Goal: Task Accomplishment & Management: Manage account settings

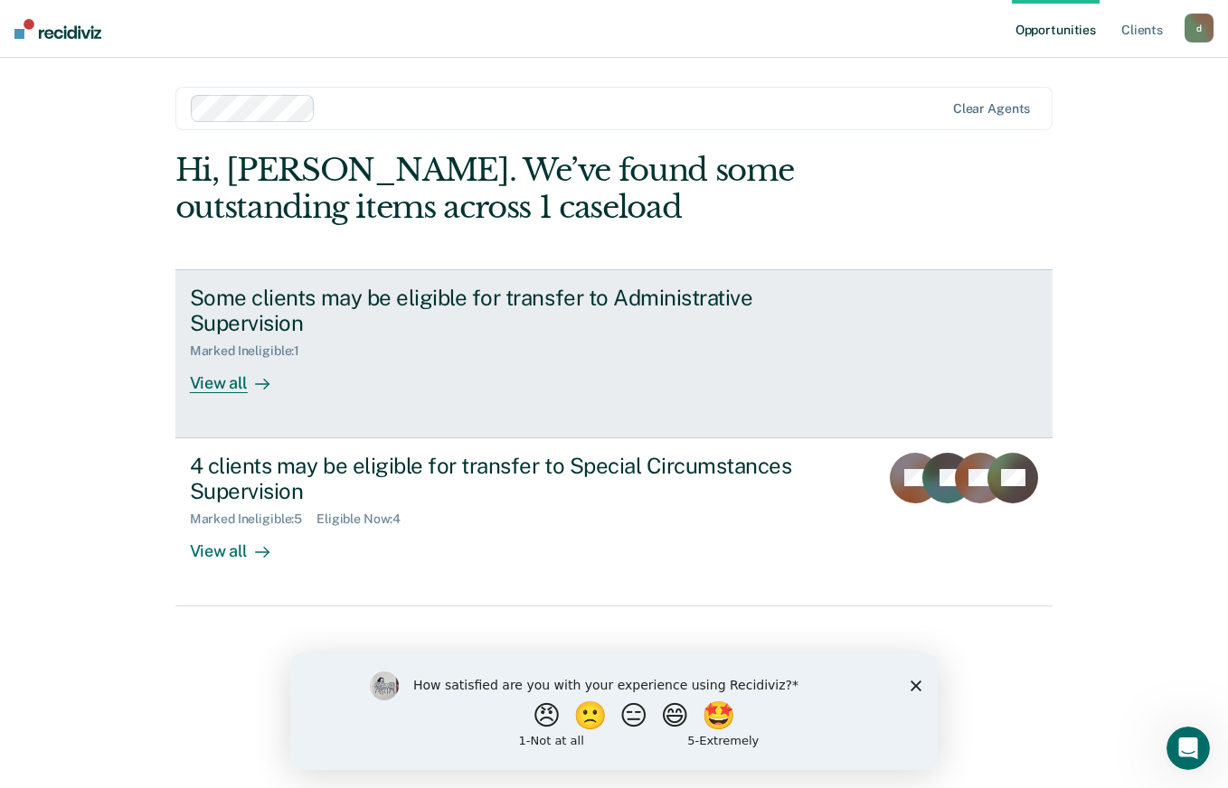
click at [224, 385] on div "View all" at bounding box center [240, 376] width 101 height 35
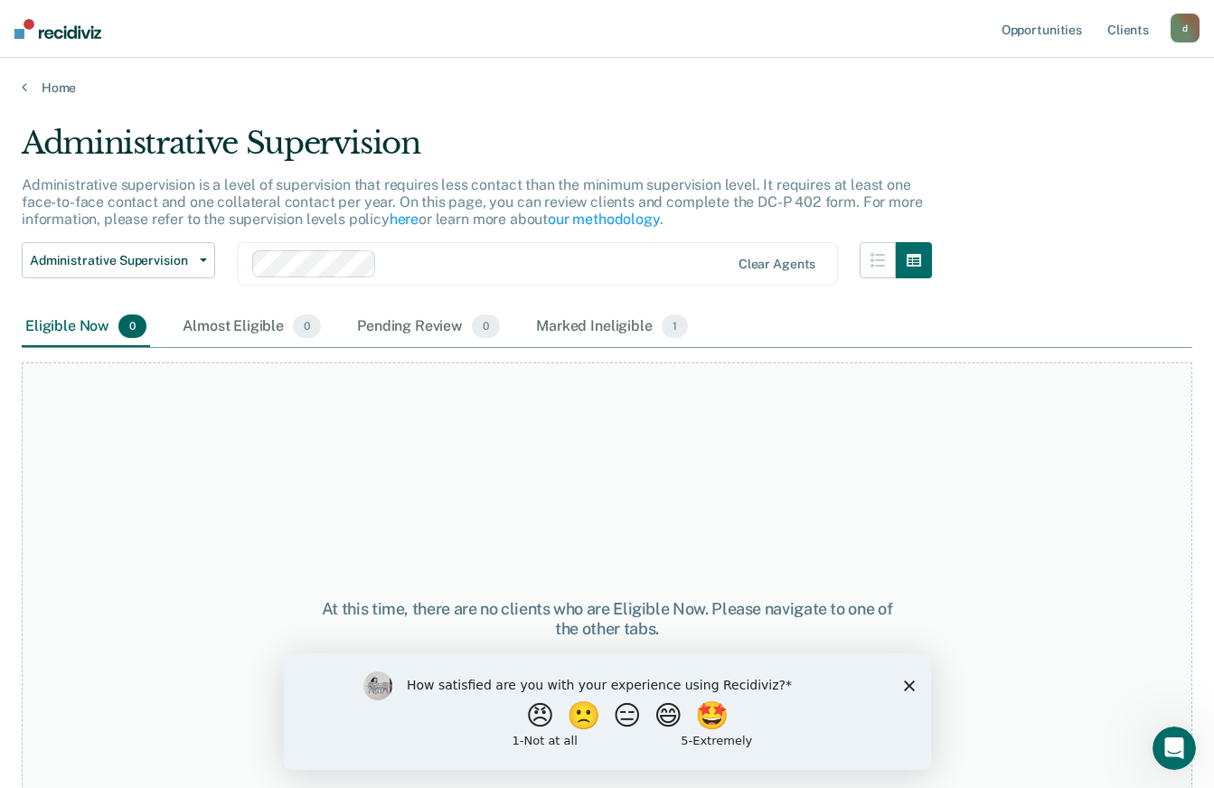
click at [52, 29] on img at bounding box center [57, 29] width 87 height 20
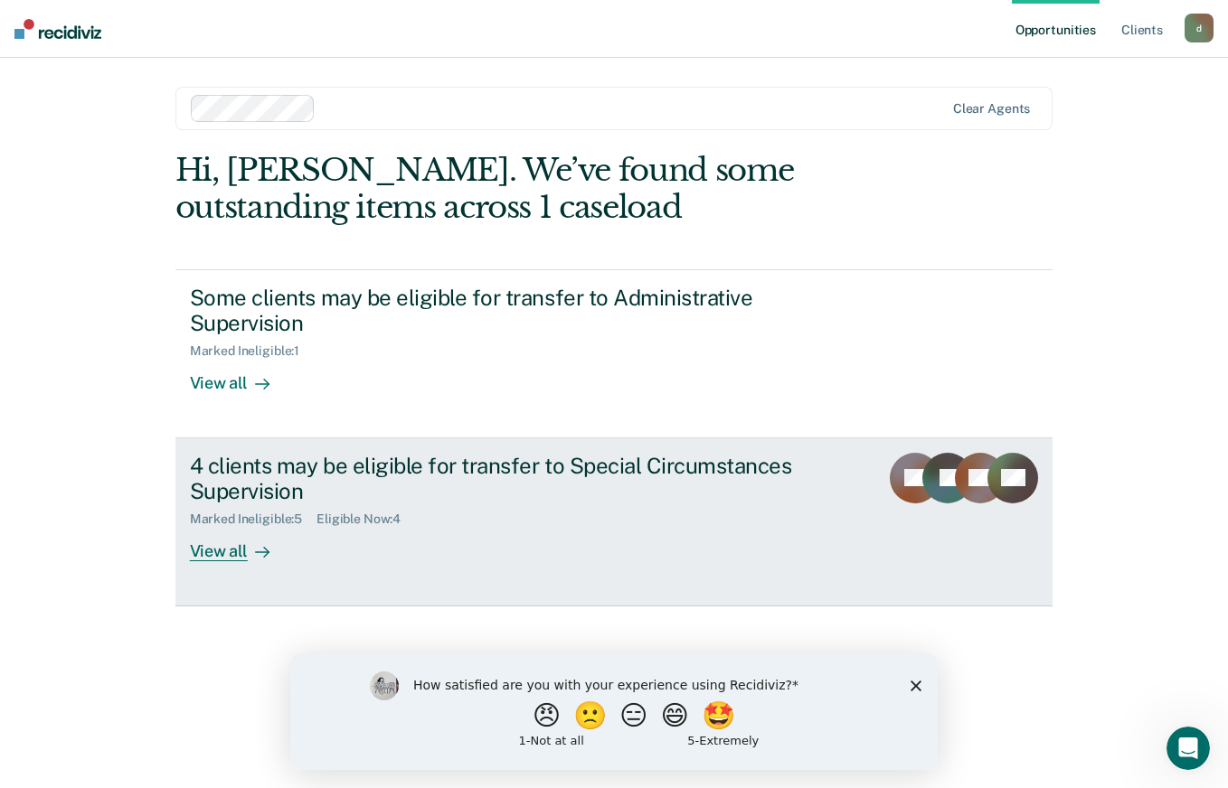
click at [207, 545] on div "View all" at bounding box center [240, 544] width 101 height 35
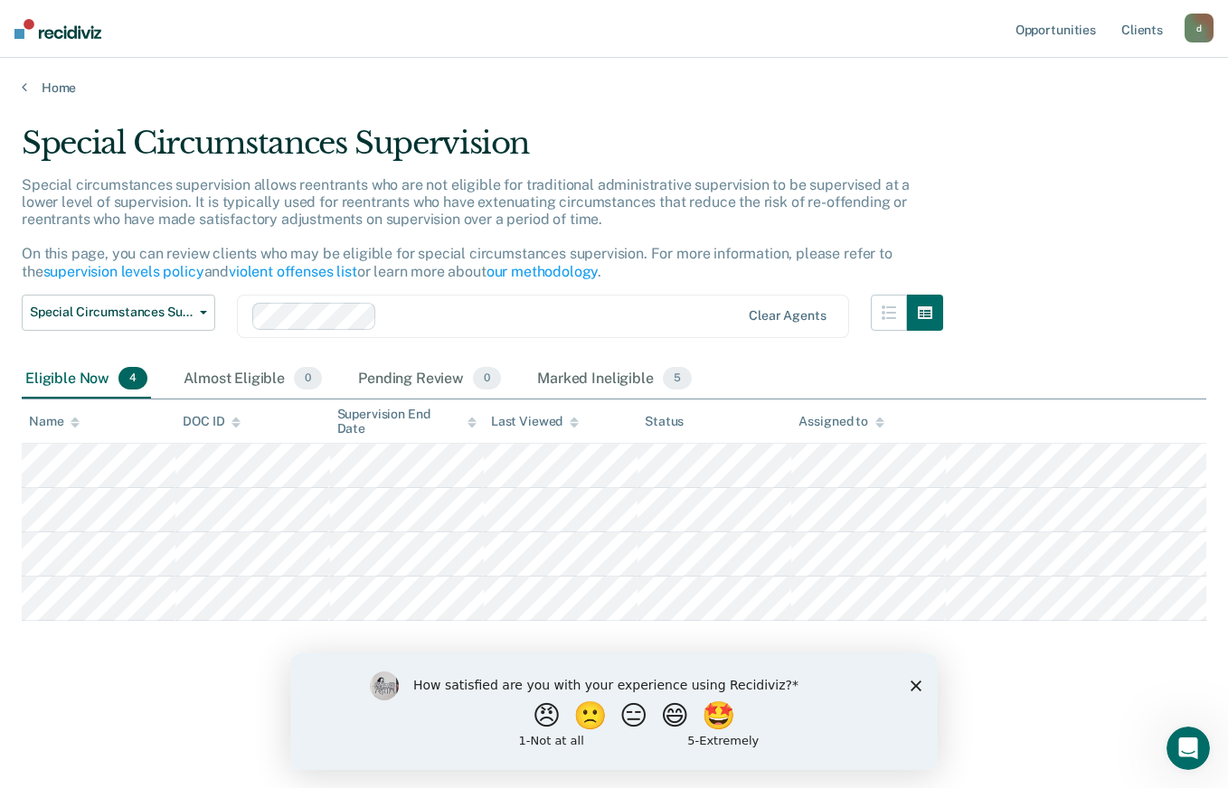
click at [916, 684] on polygon "Close survey" at bounding box center [915, 685] width 11 height 11
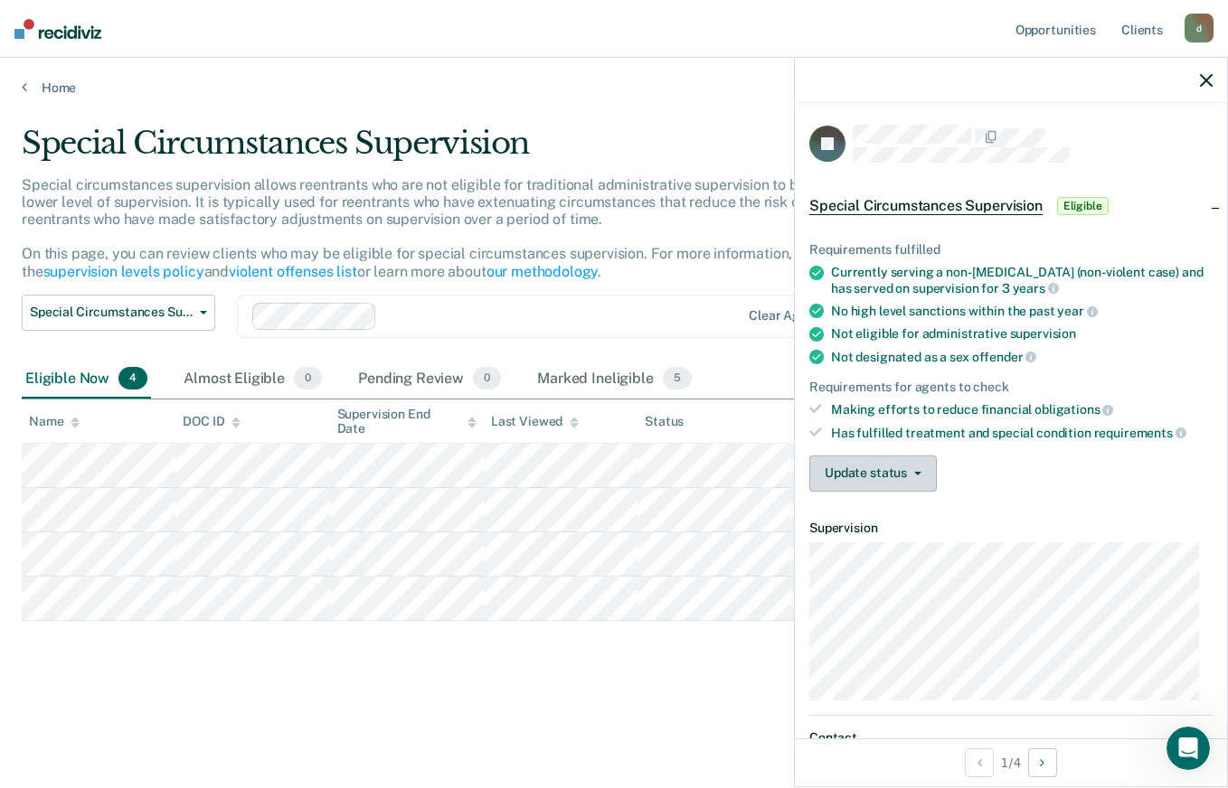
click at [907, 475] on button "Update status" at bounding box center [872, 474] width 127 height 36
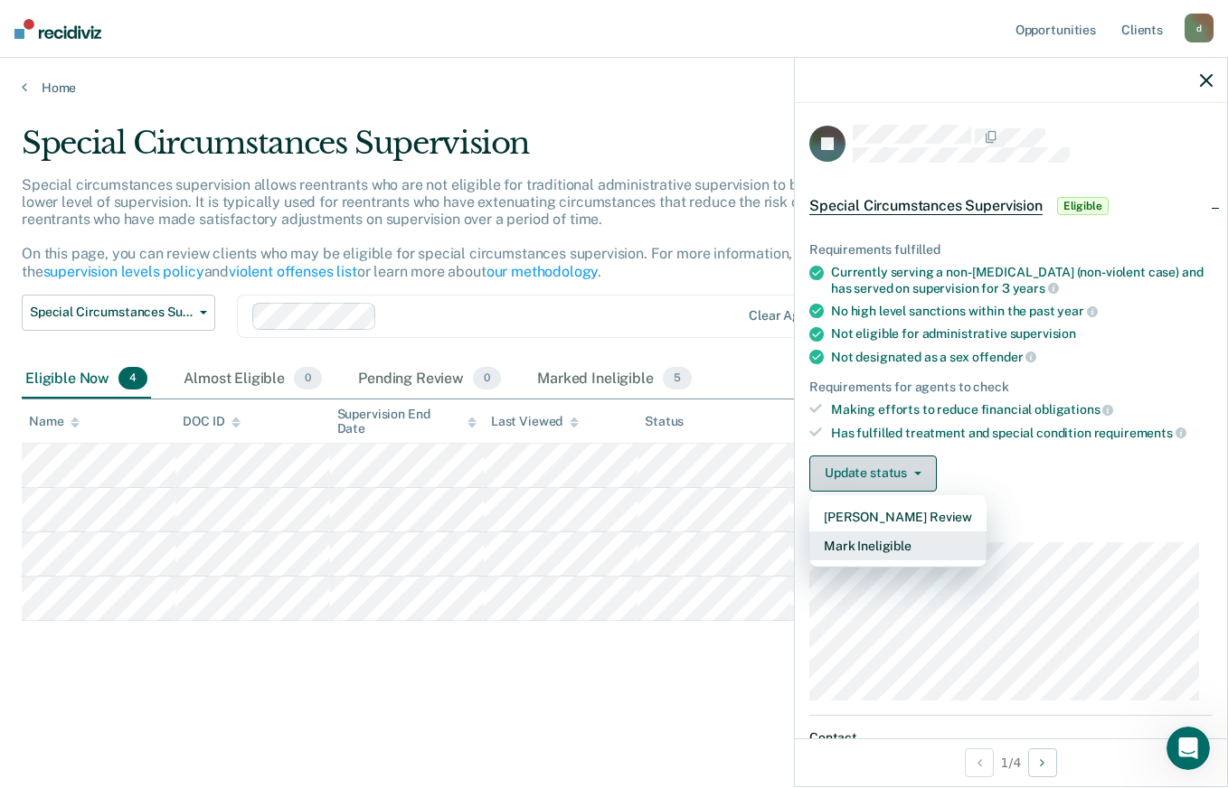
click at [920, 538] on button "Mark Ineligible" at bounding box center [897, 546] width 177 height 29
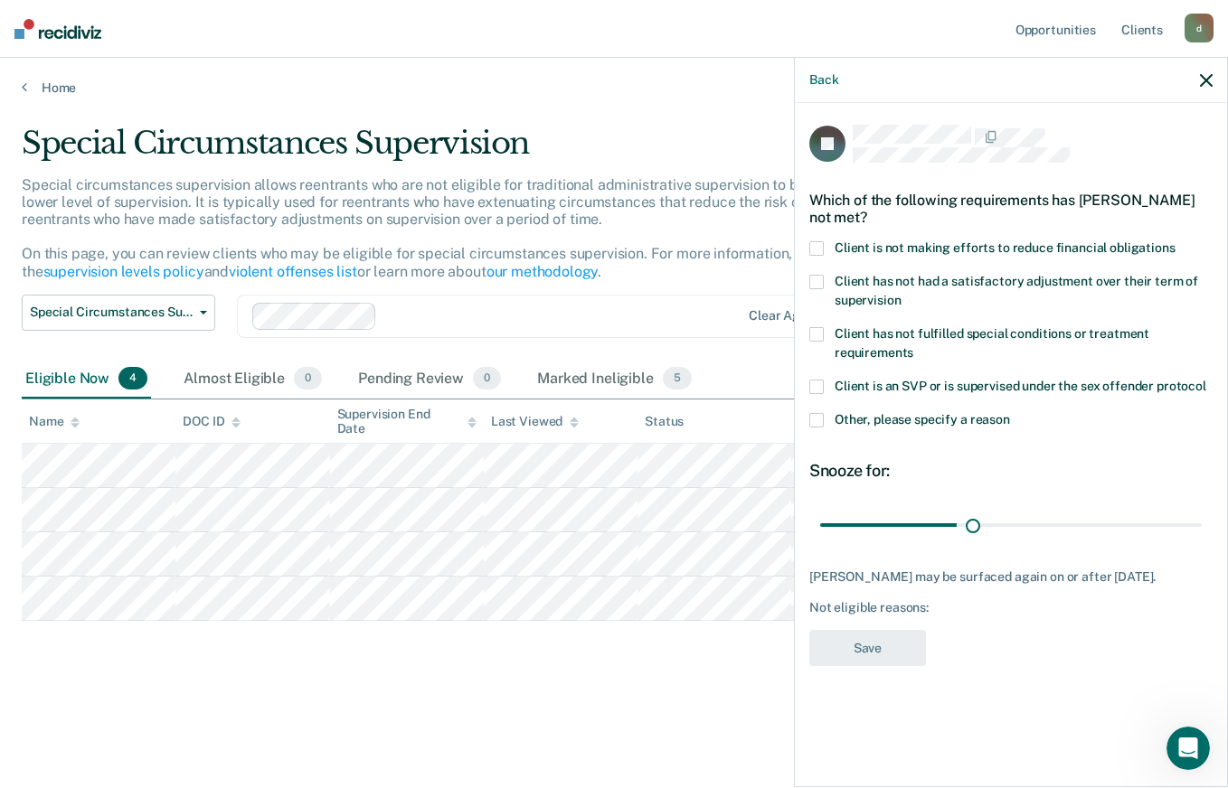
type input "139"
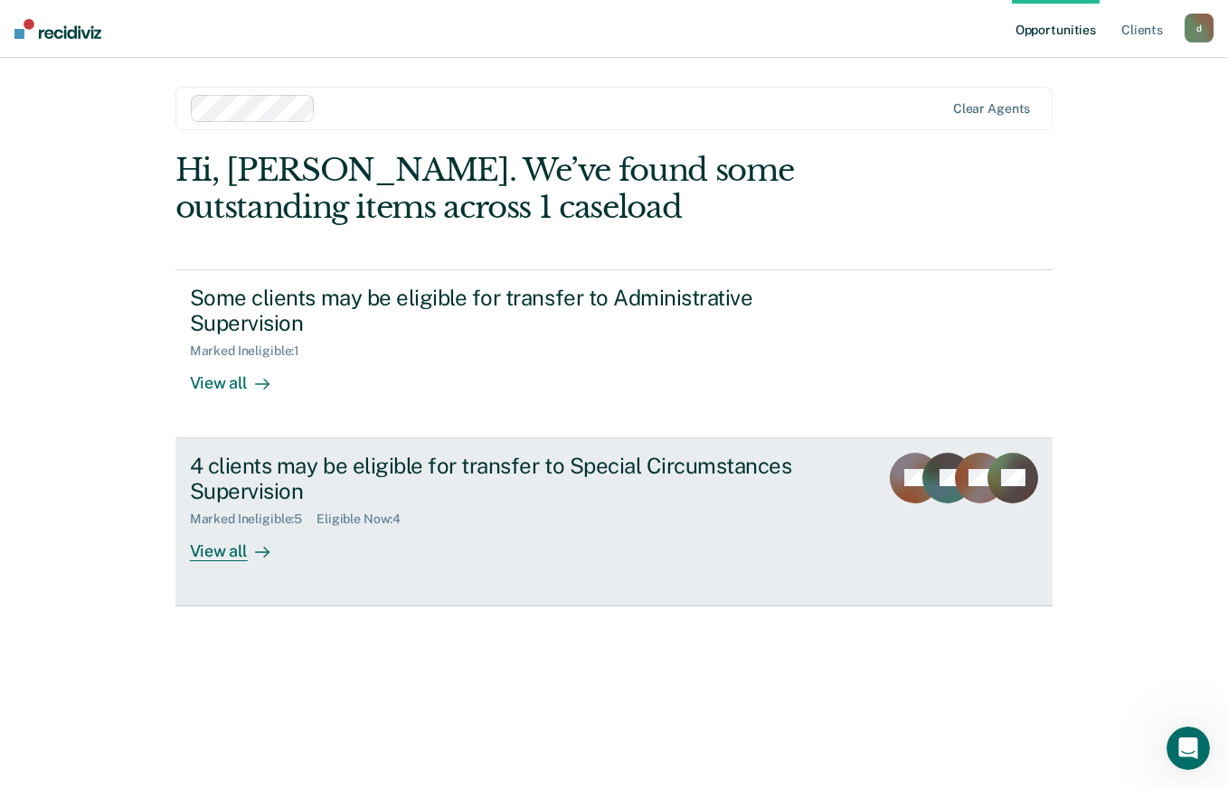
click at [210, 551] on div "View all" at bounding box center [240, 544] width 101 height 35
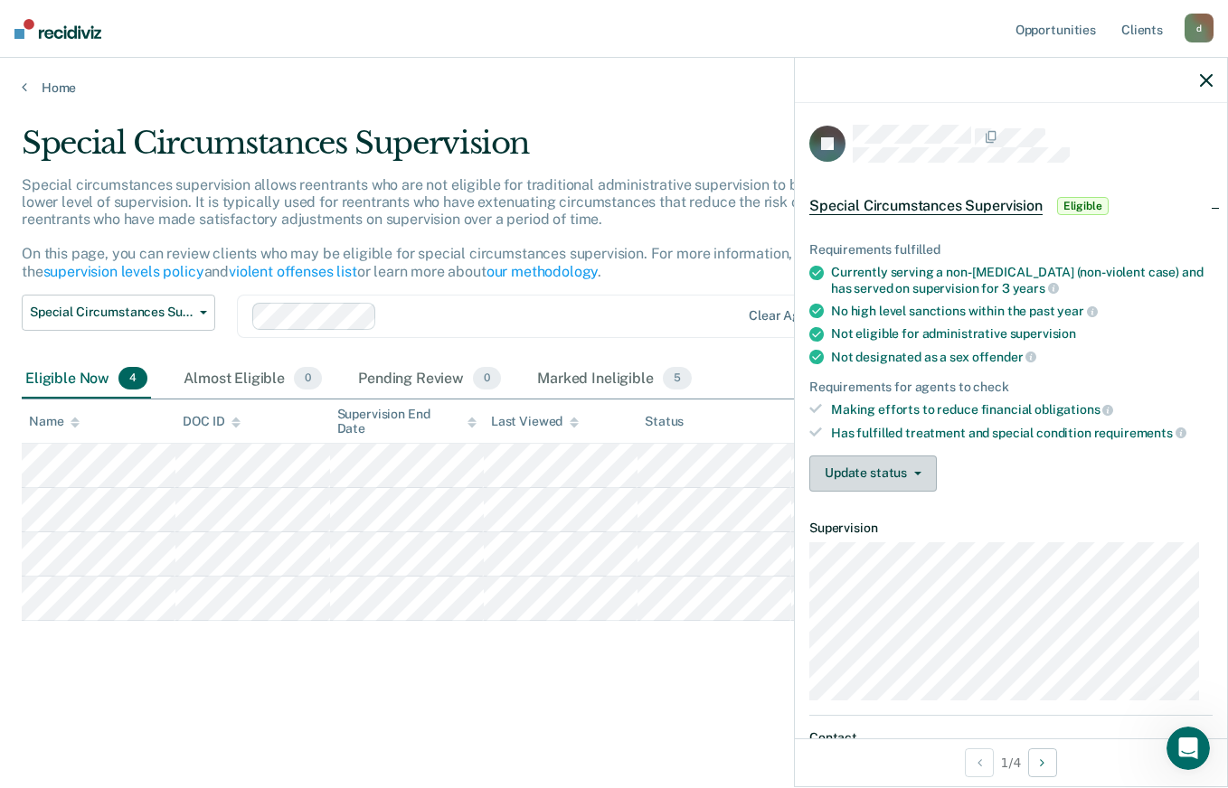
click at [909, 467] on button "Update status" at bounding box center [872, 474] width 127 height 36
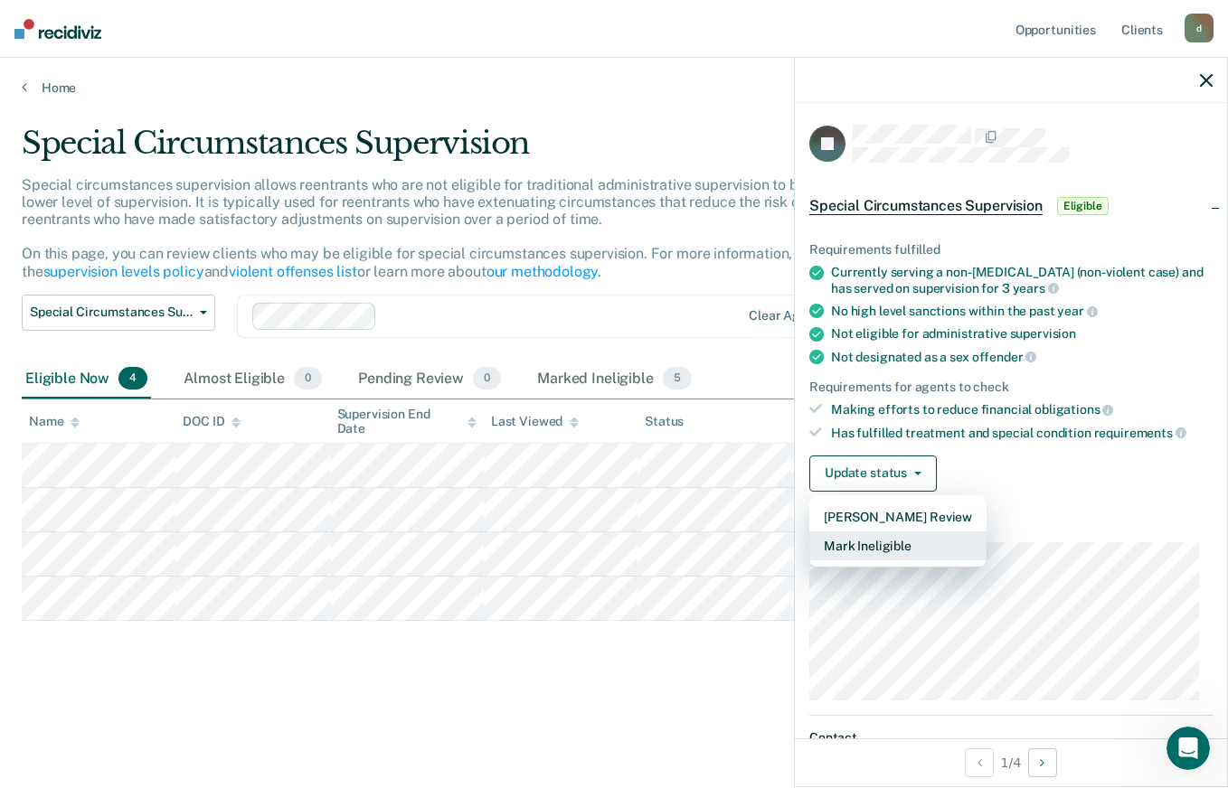
click at [912, 538] on button "Mark Ineligible" at bounding box center [897, 546] width 177 height 29
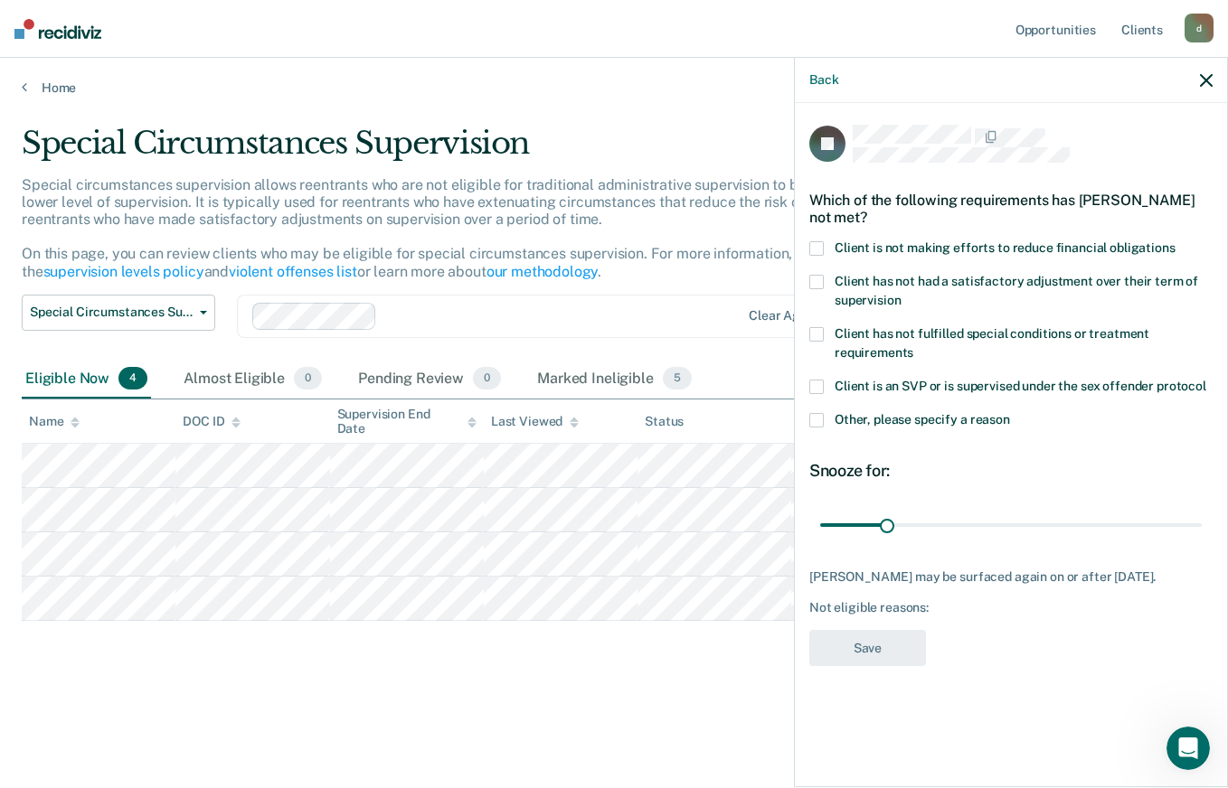
click at [817, 241] on span at bounding box center [816, 248] width 14 height 14
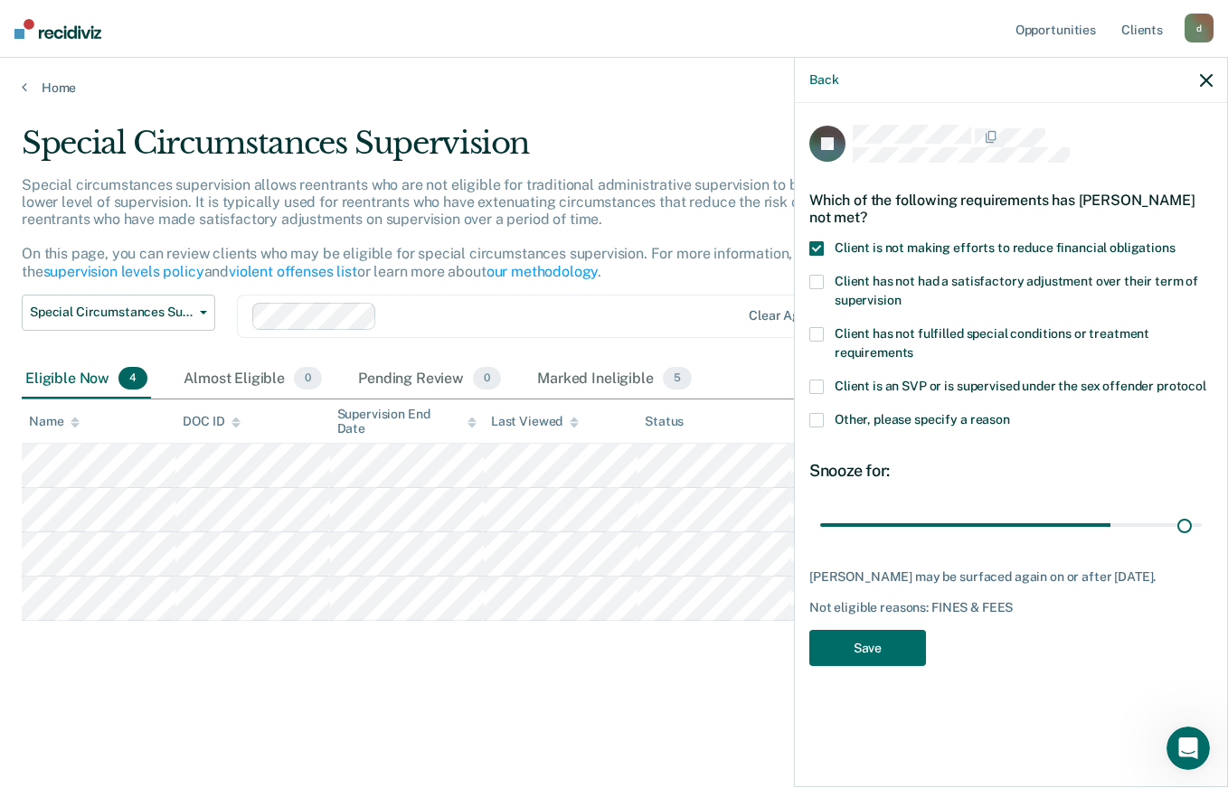
type input "180"
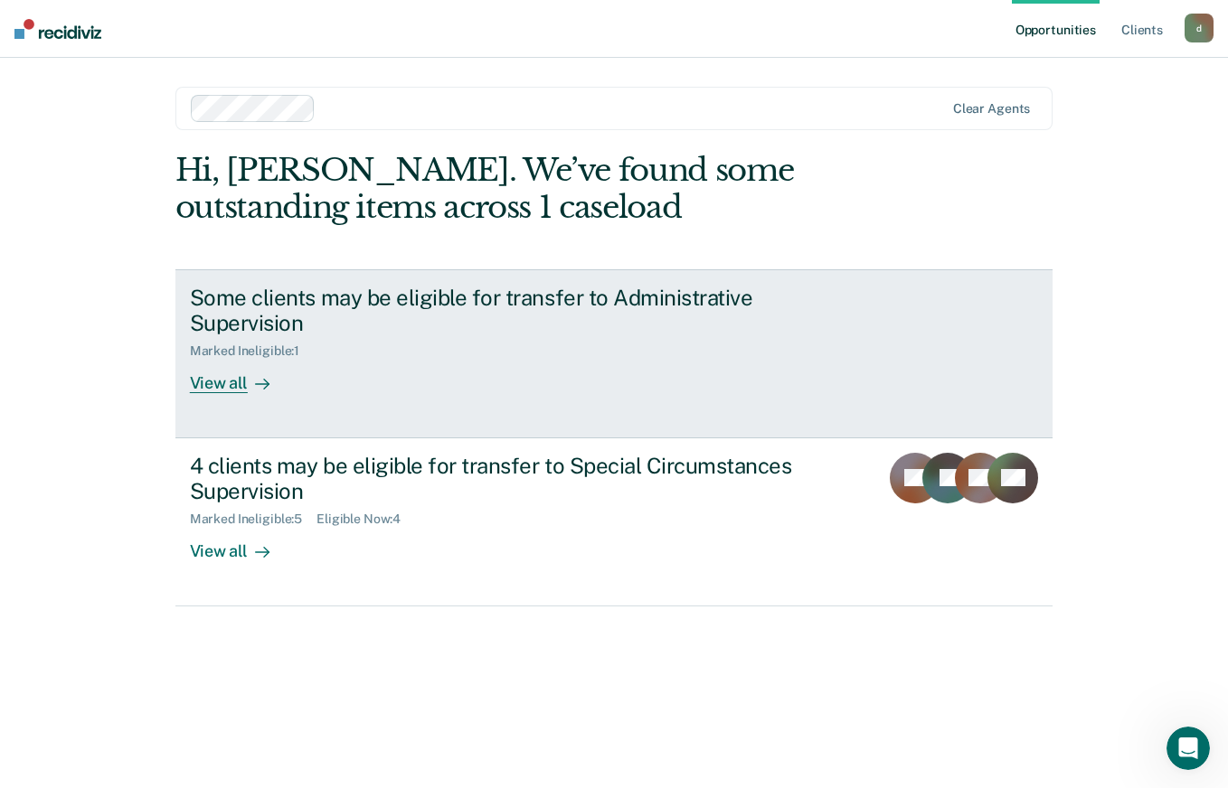
click at [209, 370] on div "View all" at bounding box center [240, 376] width 101 height 35
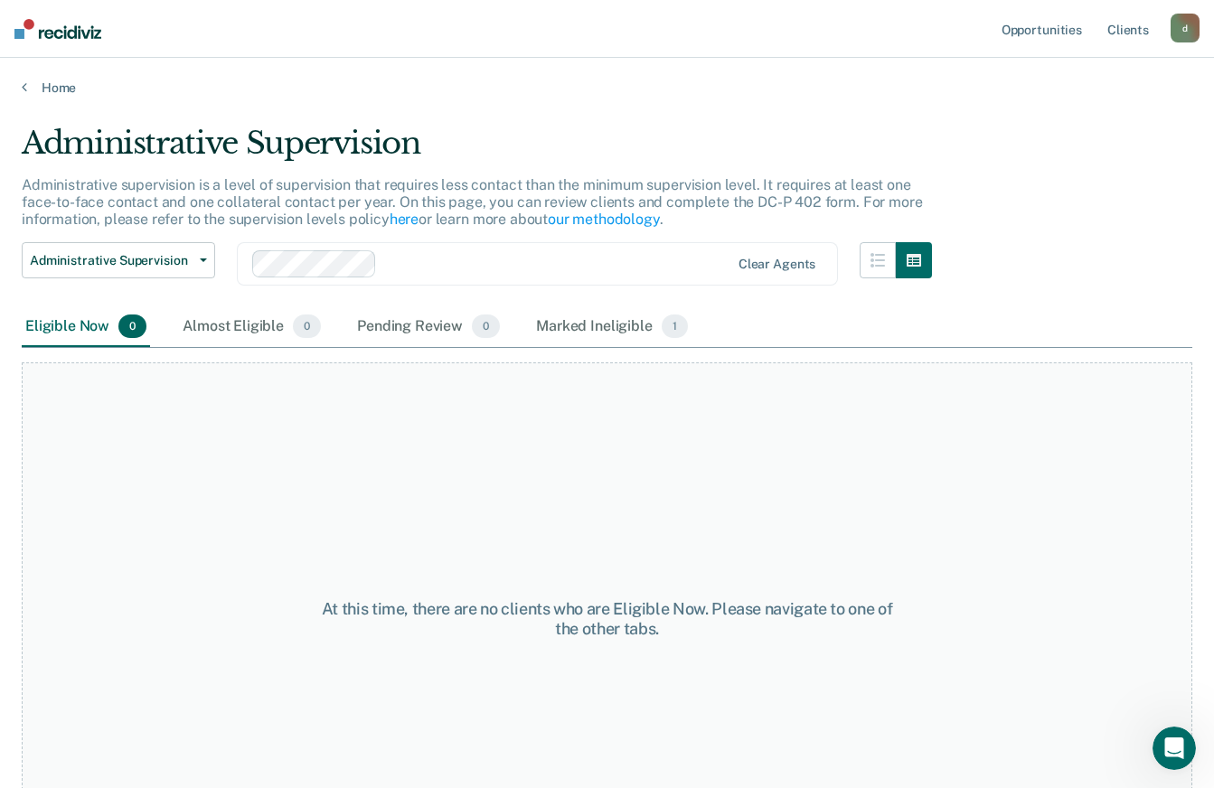
click at [43, 33] on img at bounding box center [57, 29] width 87 height 20
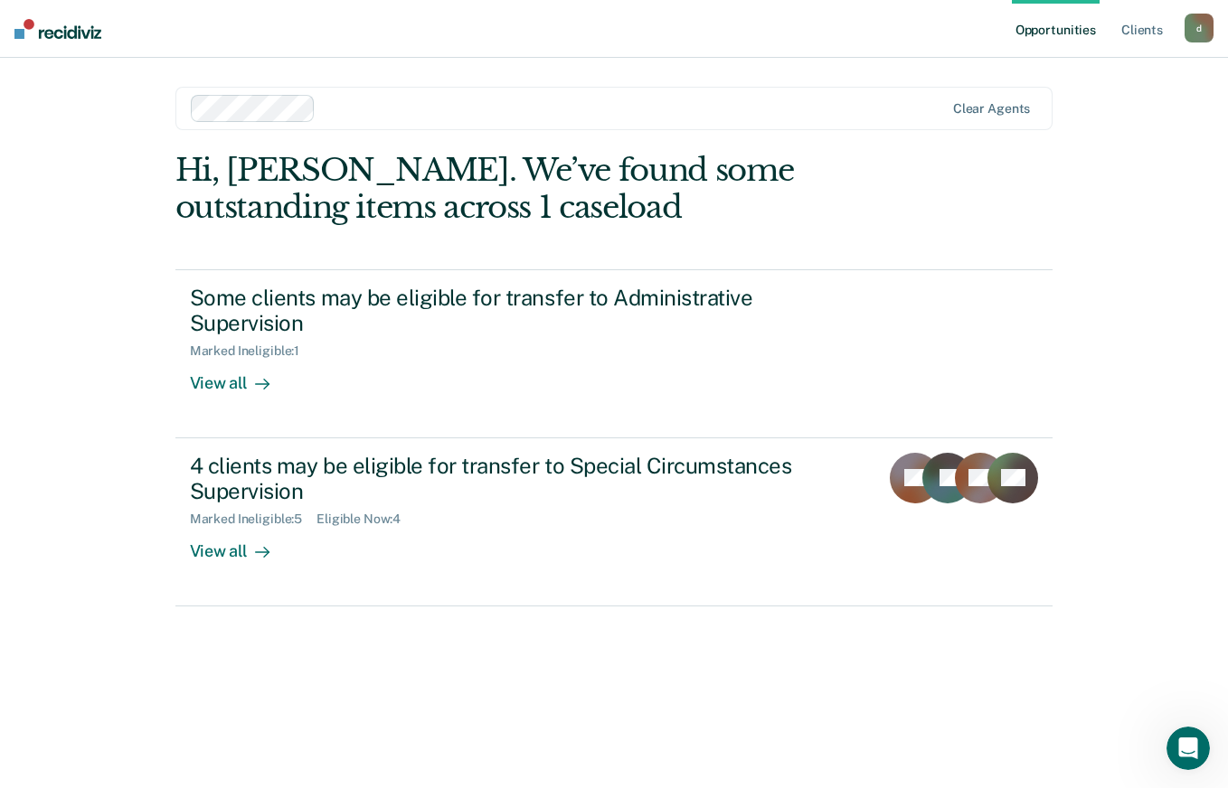
click at [212, 564] on link "4 clients may be eligible for transfer to Special Circumstances Supervision Mar…" at bounding box center [614, 522] width 878 height 168
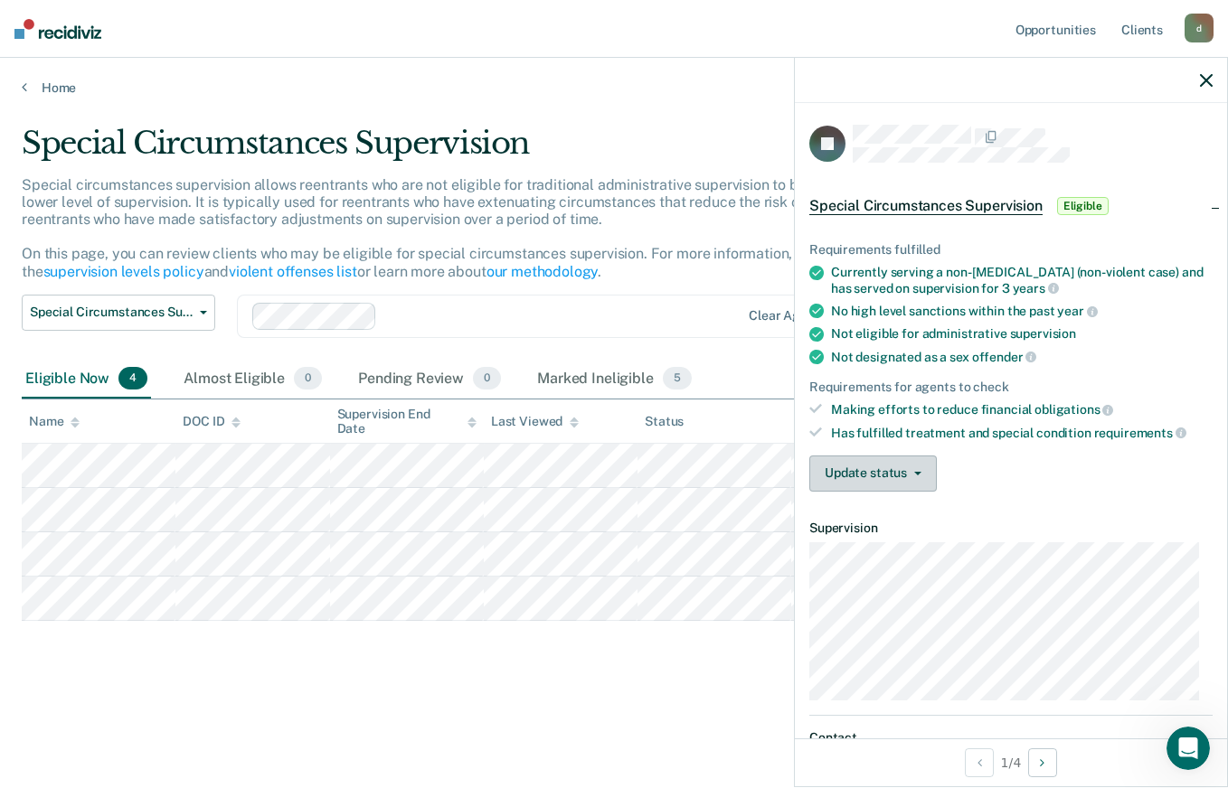
click at [907, 472] on span "button" at bounding box center [914, 474] width 14 height 4
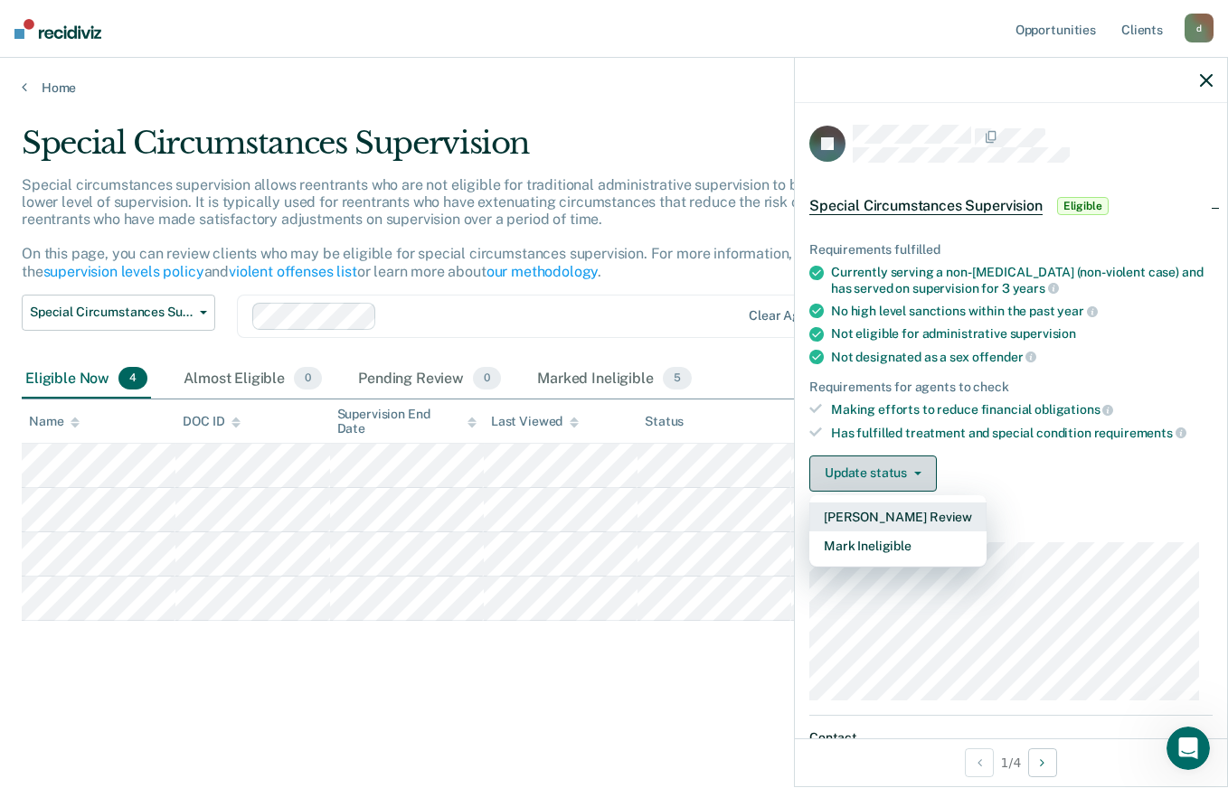
click at [921, 538] on button "Mark Ineligible" at bounding box center [897, 546] width 177 height 29
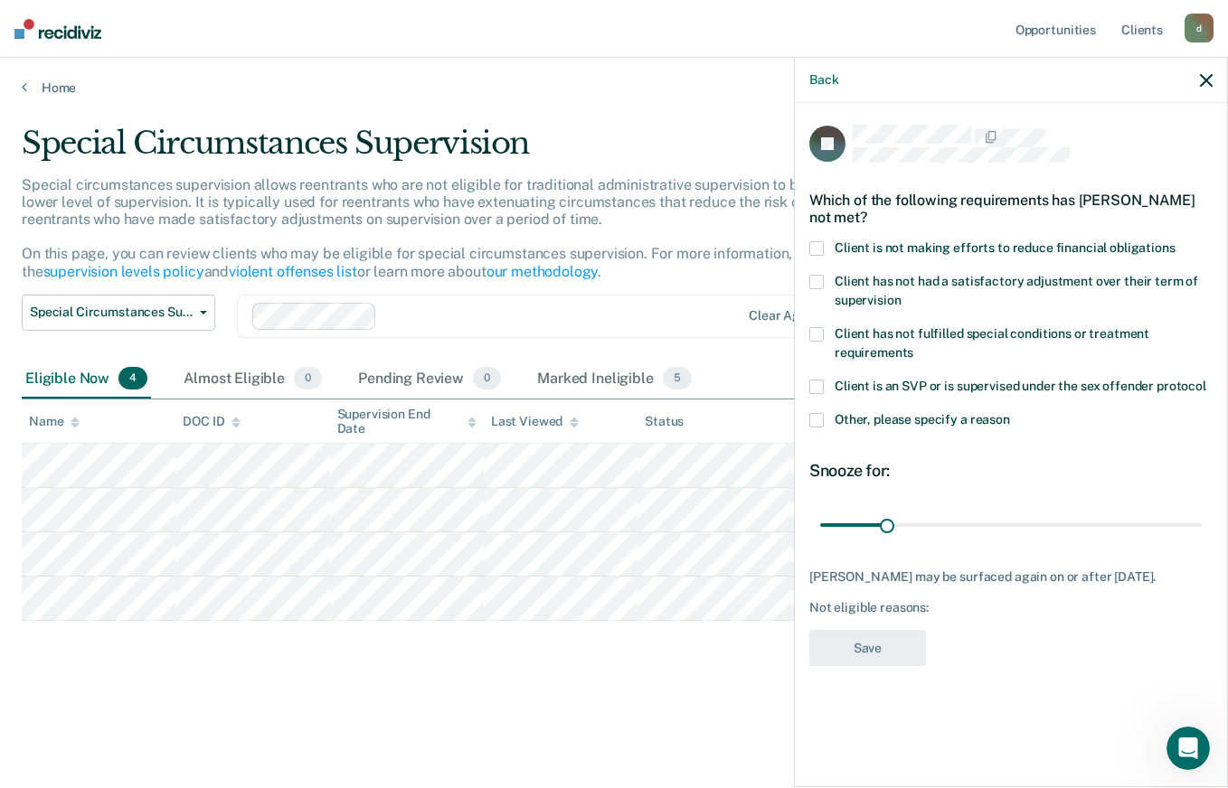
click at [832, 245] on label "Client is not making efforts to reduce financial obligations" at bounding box center [1010, 250] width 403 height 19
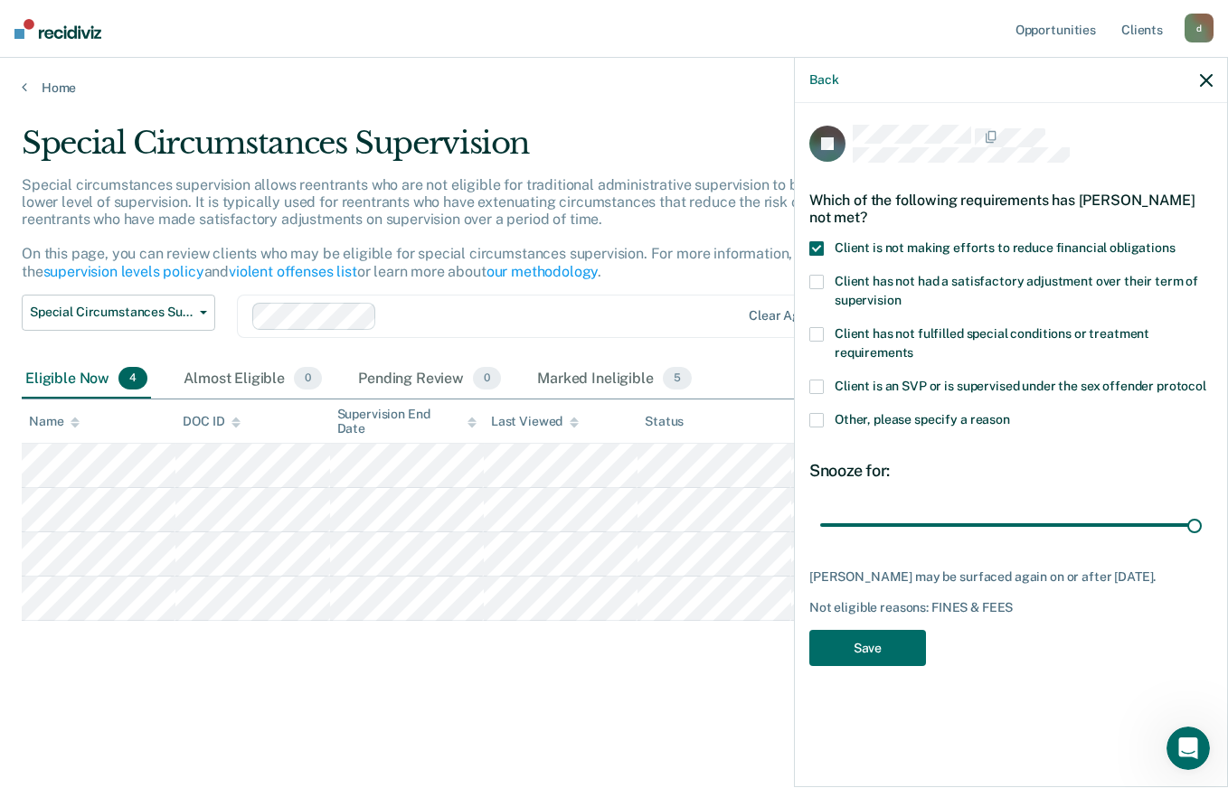
type input "180"
click at [911, 637] on button "Save" at bounding box center [867, 648] width 117 height 37
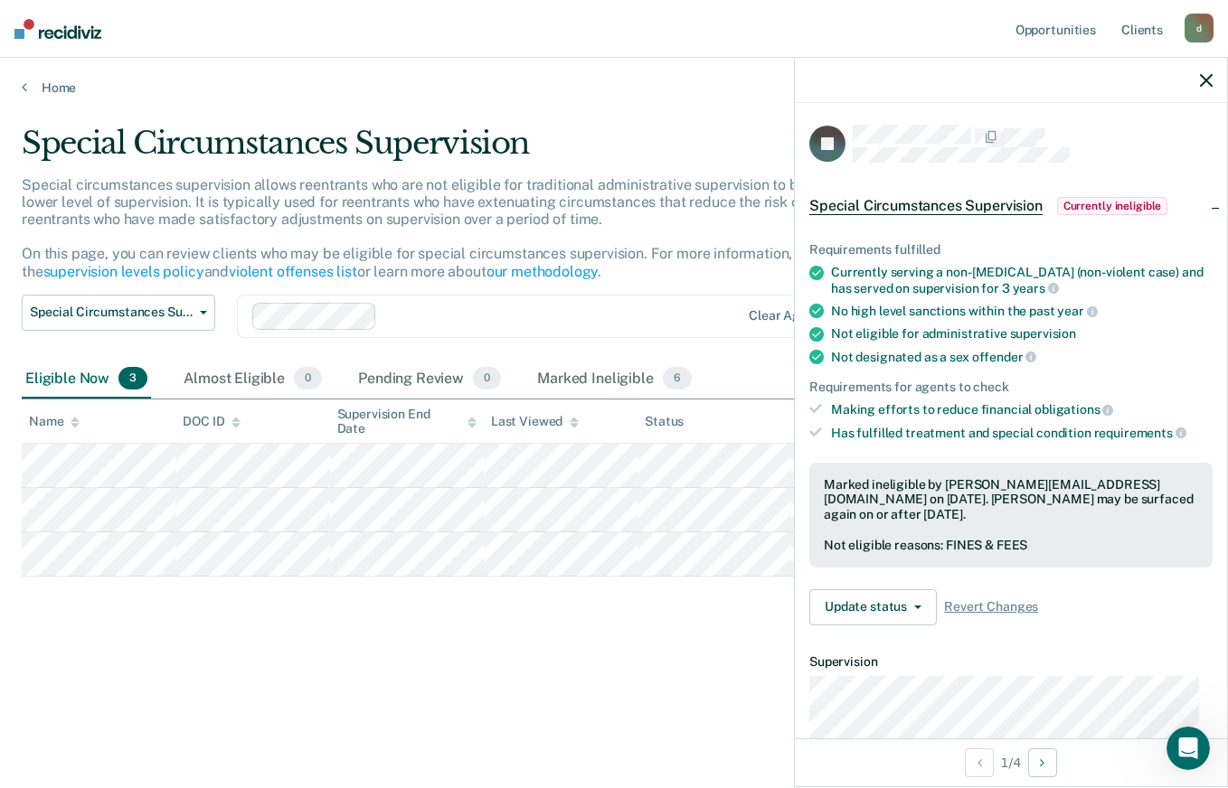
click at [1206, 80] on icon "button" at bounding box center [1206, 80] width 13 height 13
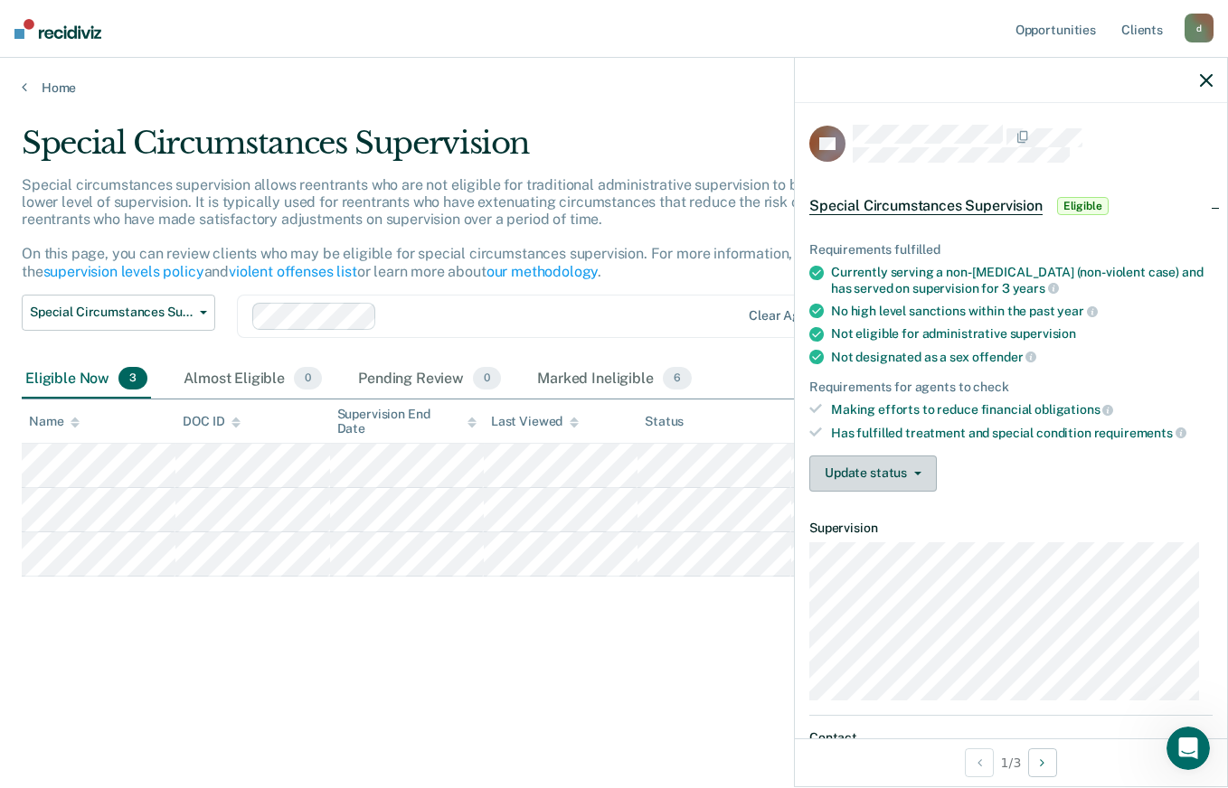
click at [910, 473] on span "button" at bounding box center [914, 474] width 14 height 4
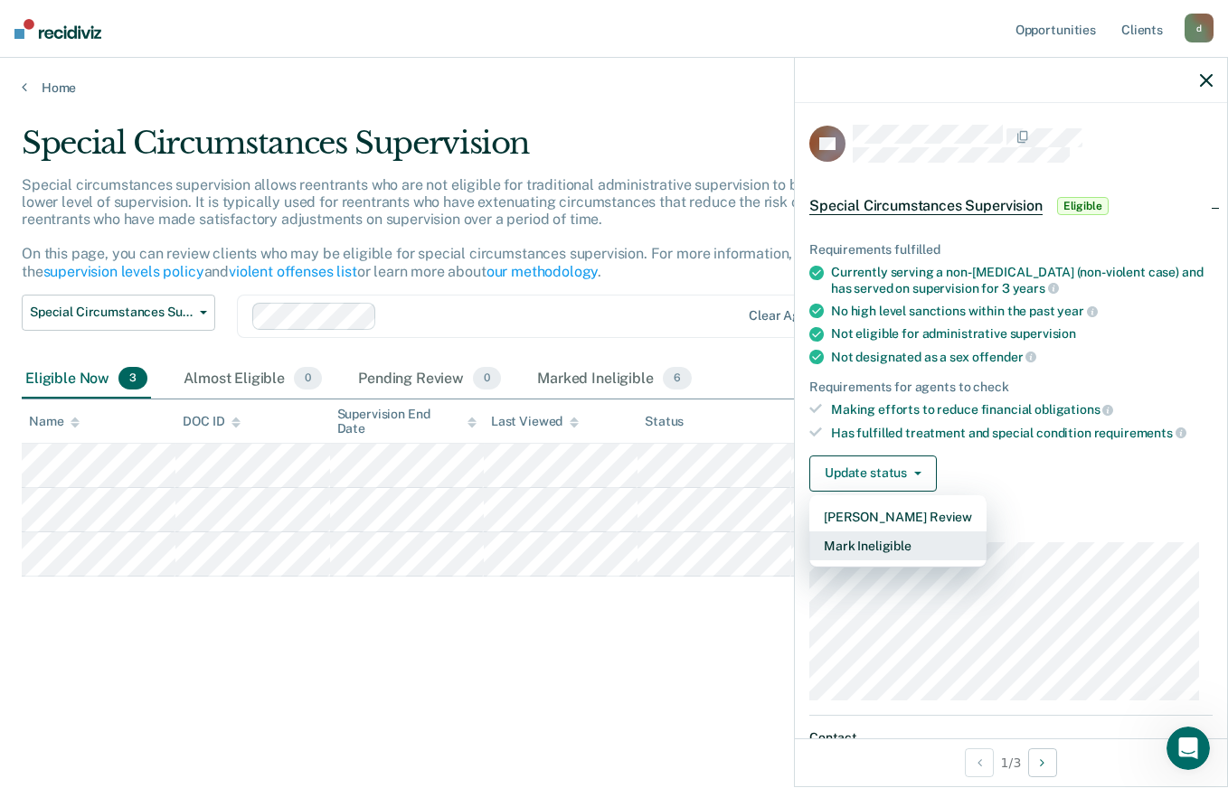
click at [905, 541] on button "Mark Ineligible" at bounding box center [897, 546] width 177 height 29
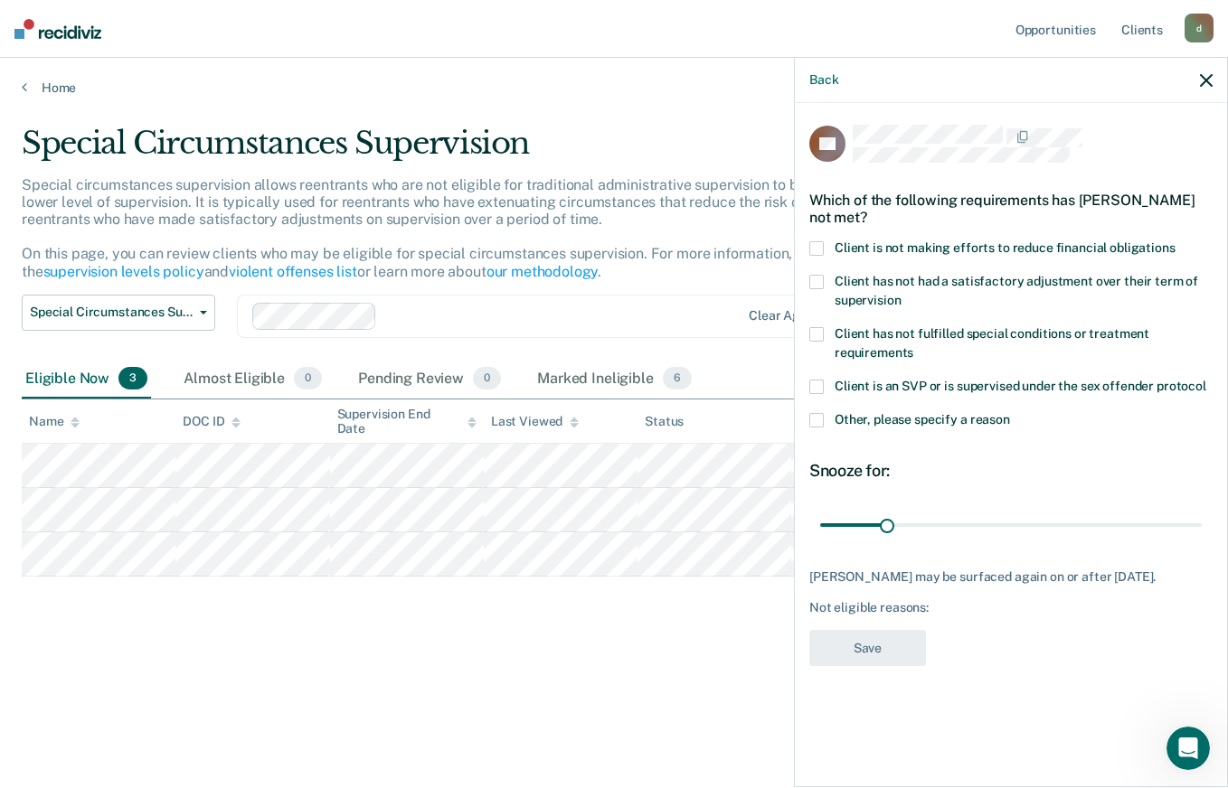
click at [805, 220] on div "CB Which of the following requirements has [PERSON_NAME] not met? Client is not…" at bounding box center [1011, 443] width 432 height 681
click at [816, 244] on span at bounding box center [816, 248] width 14 height 14
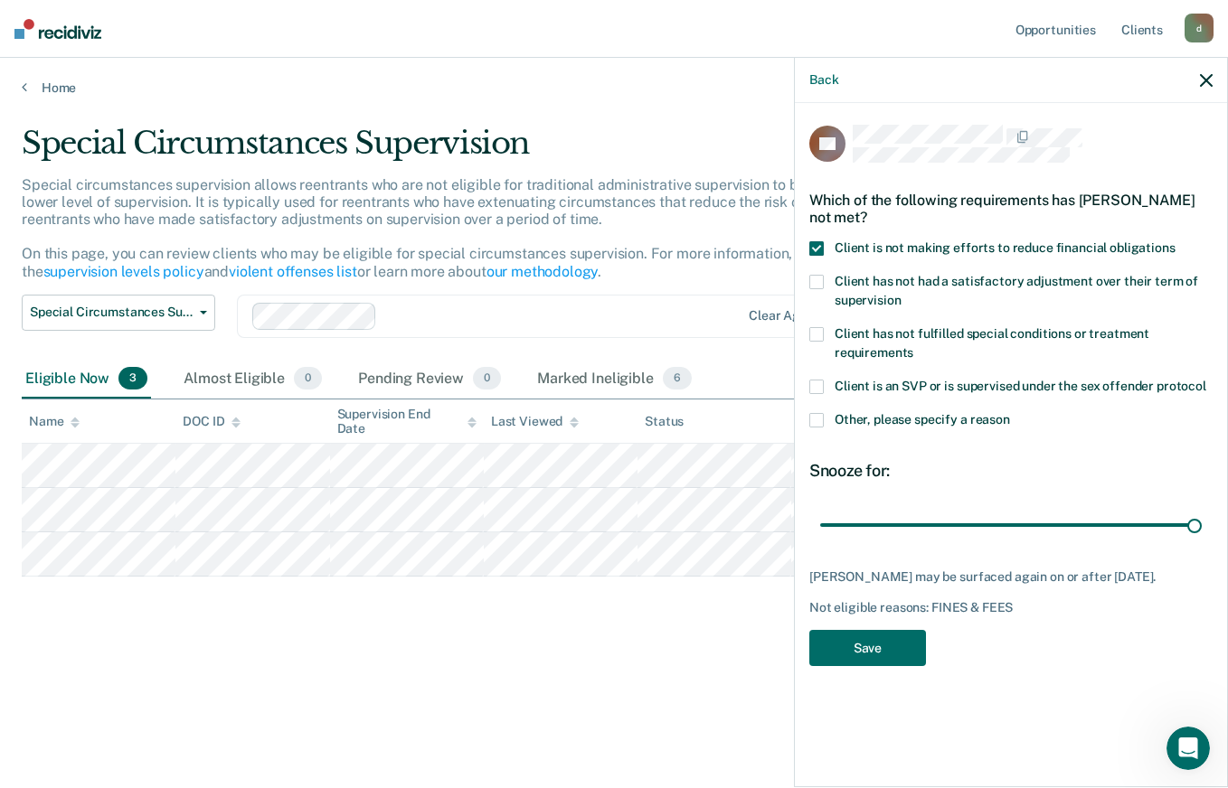
type input "180"
click at [899, 635] on button "Save" at bounding box center [867, 648] width 117 height 37
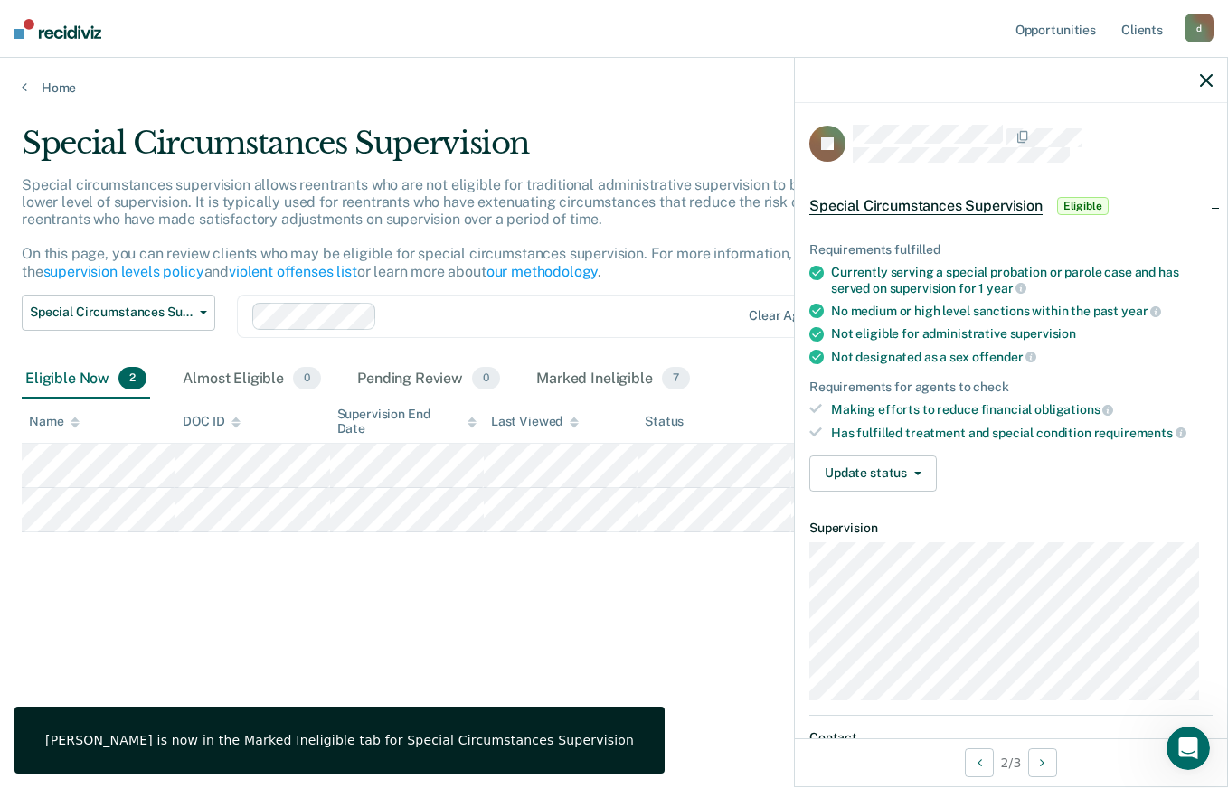
click at [916, 472] on icon "button" at bounding box center [917, 474] width 7 height 4
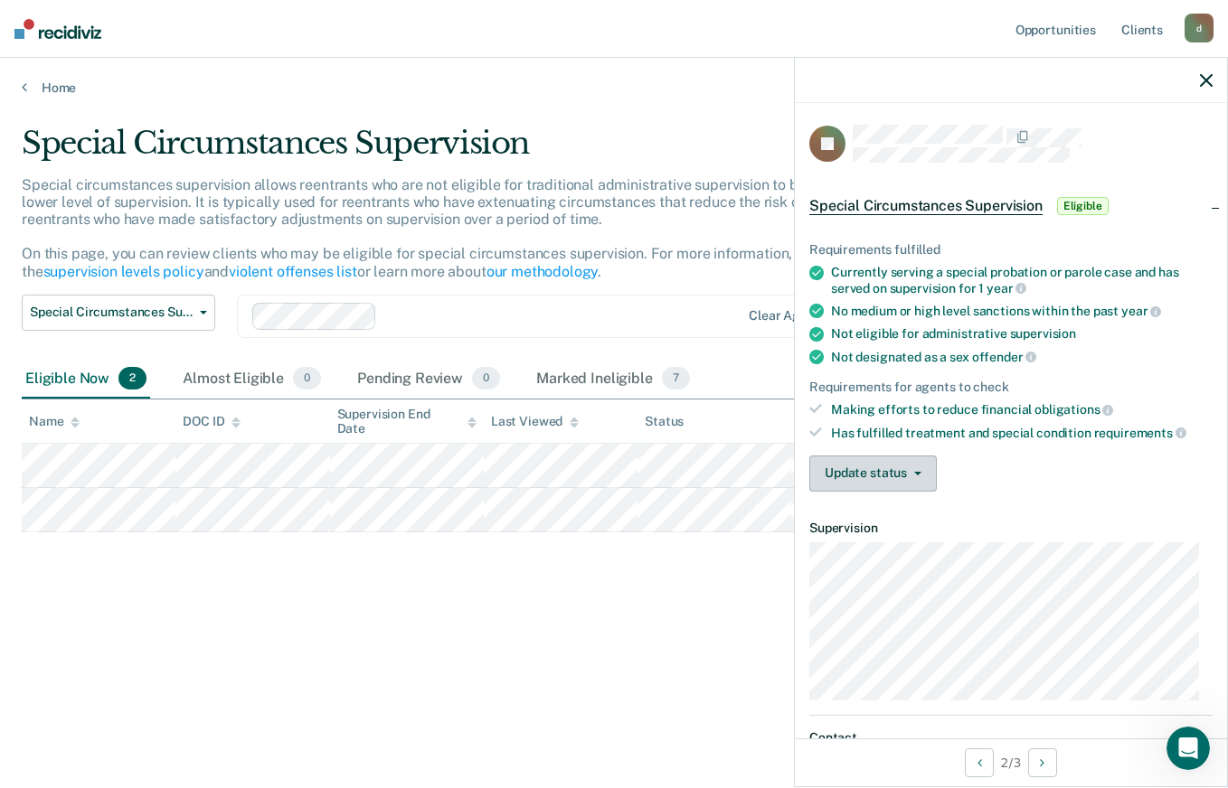
click at [916, 472] on icon "button" at bounding box center [917, 474] width 7 height 4
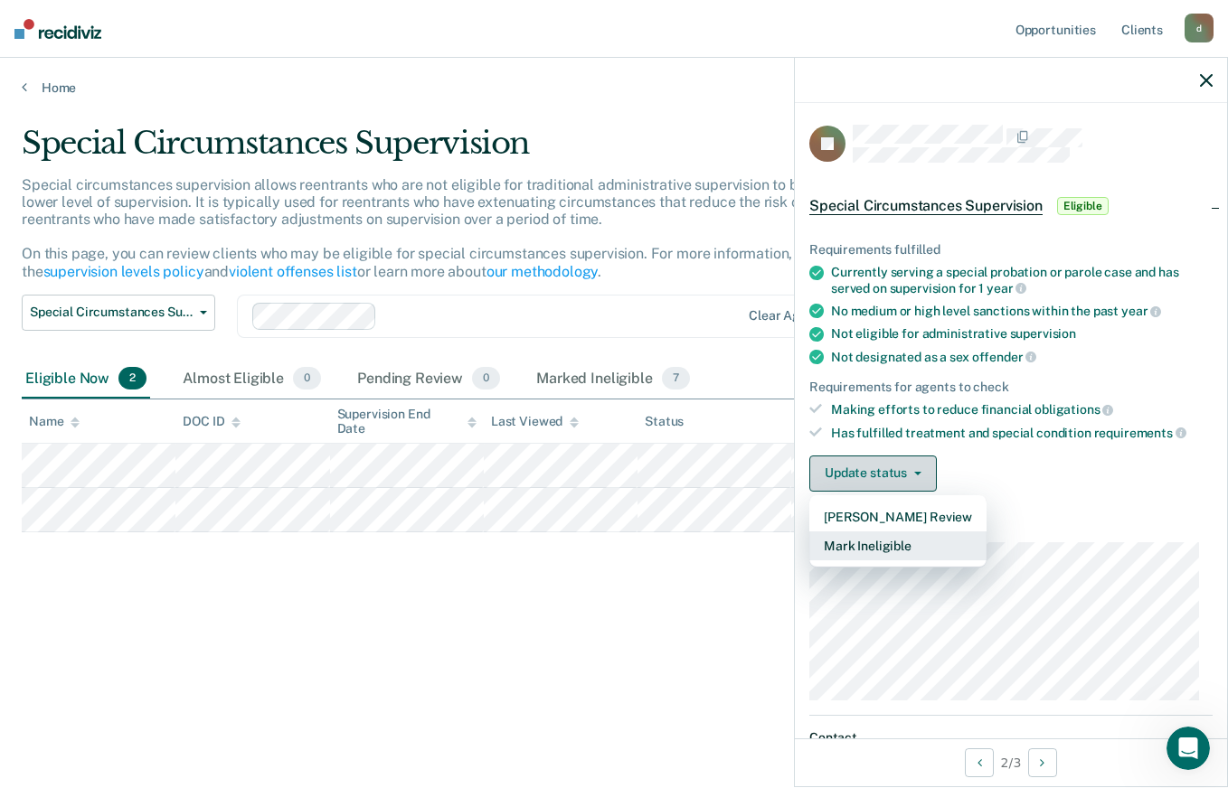
click at [928, 541] on button "Mark Ineligible" at bounding box center [897, 546] width 177 height 29
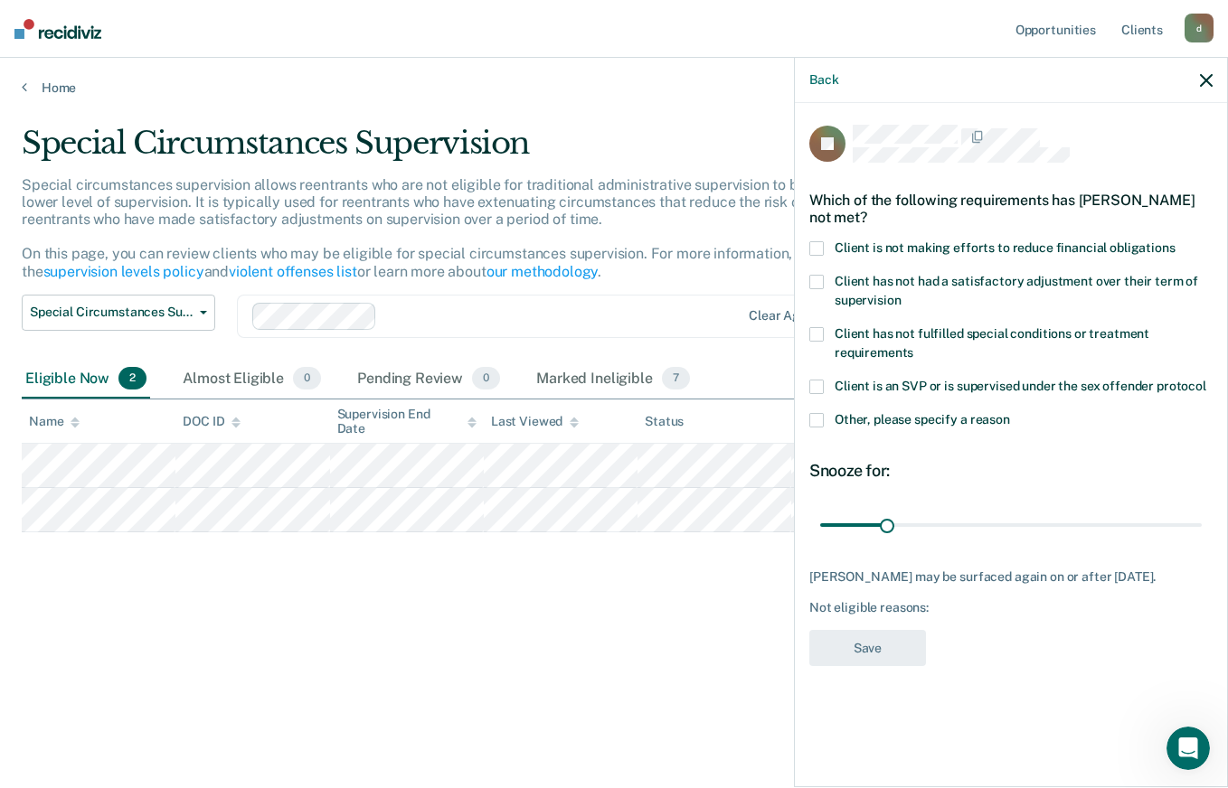
click at [816, 245] on span at bounding box center [816, 248] width 14 height 14
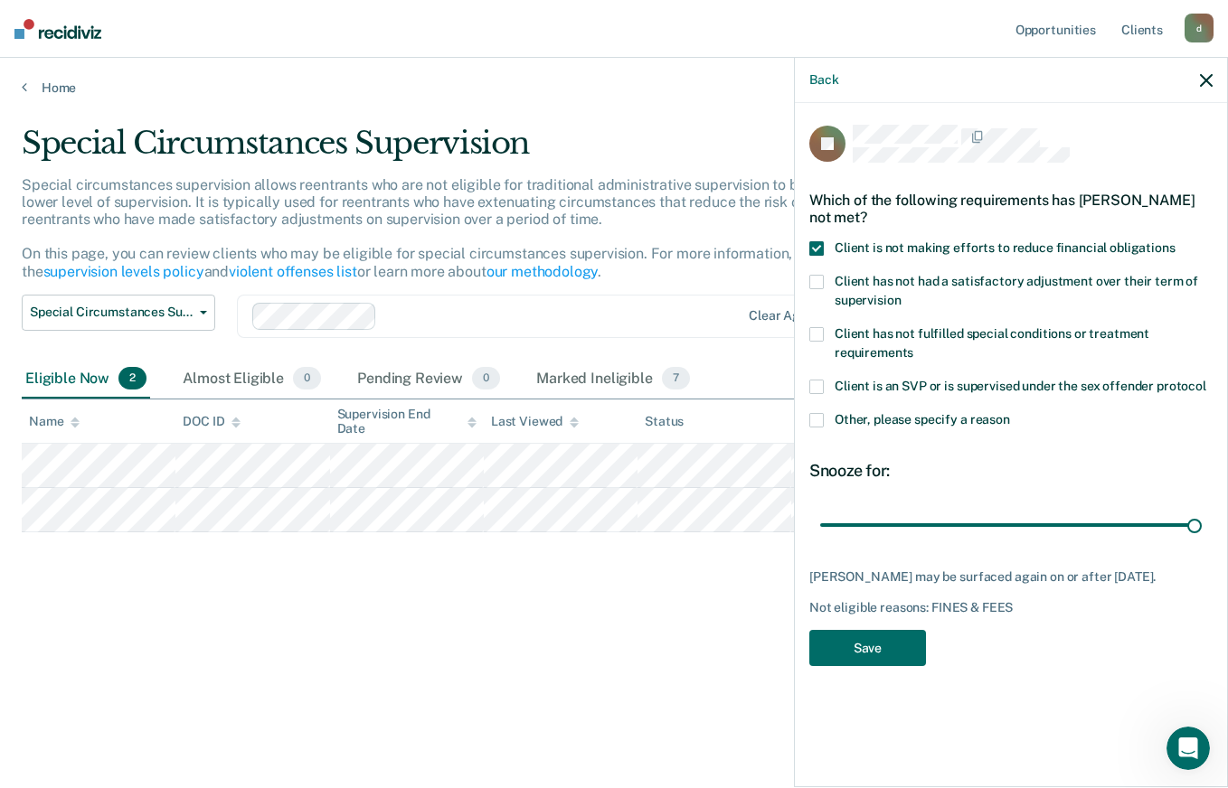
type input "180"
click at [899, 642] on button "Save" at bounding box center [867, 648] width 117 height 37
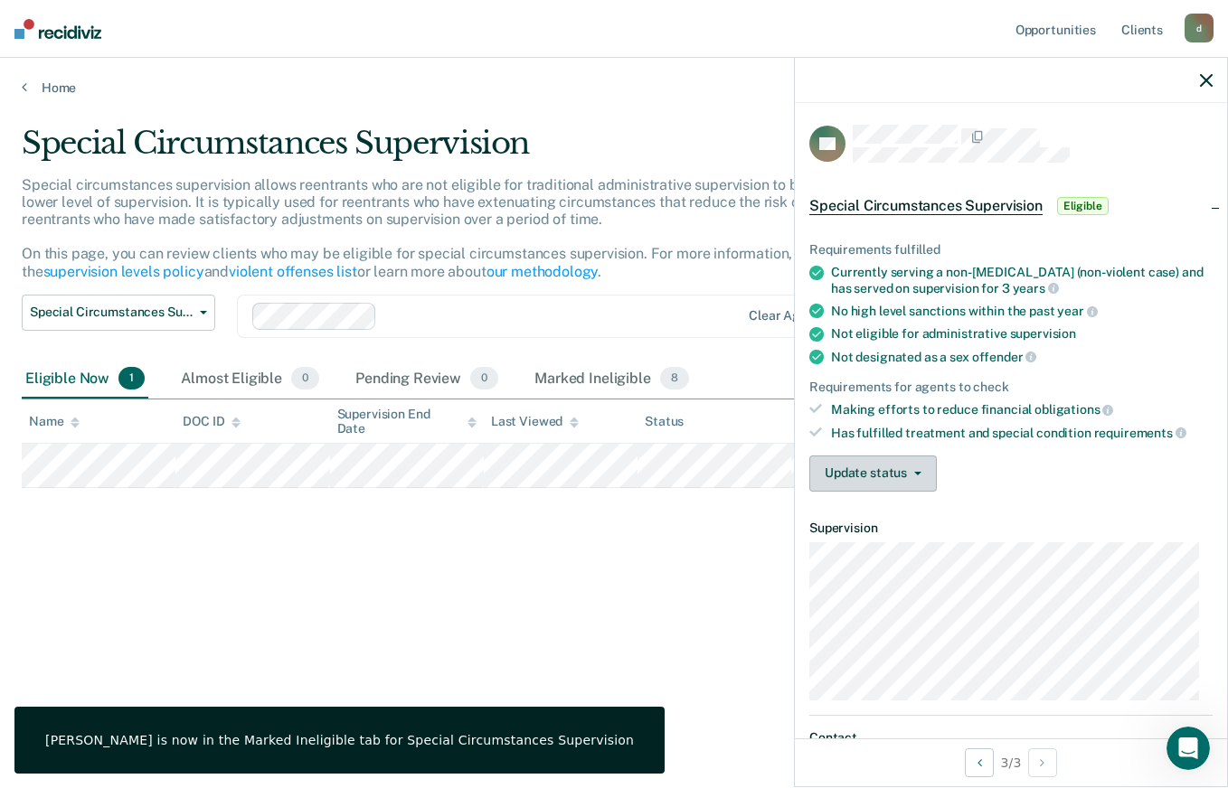
click at [900, 466] on button "Update status" at bounding box center [872, 474] width 127 height 36
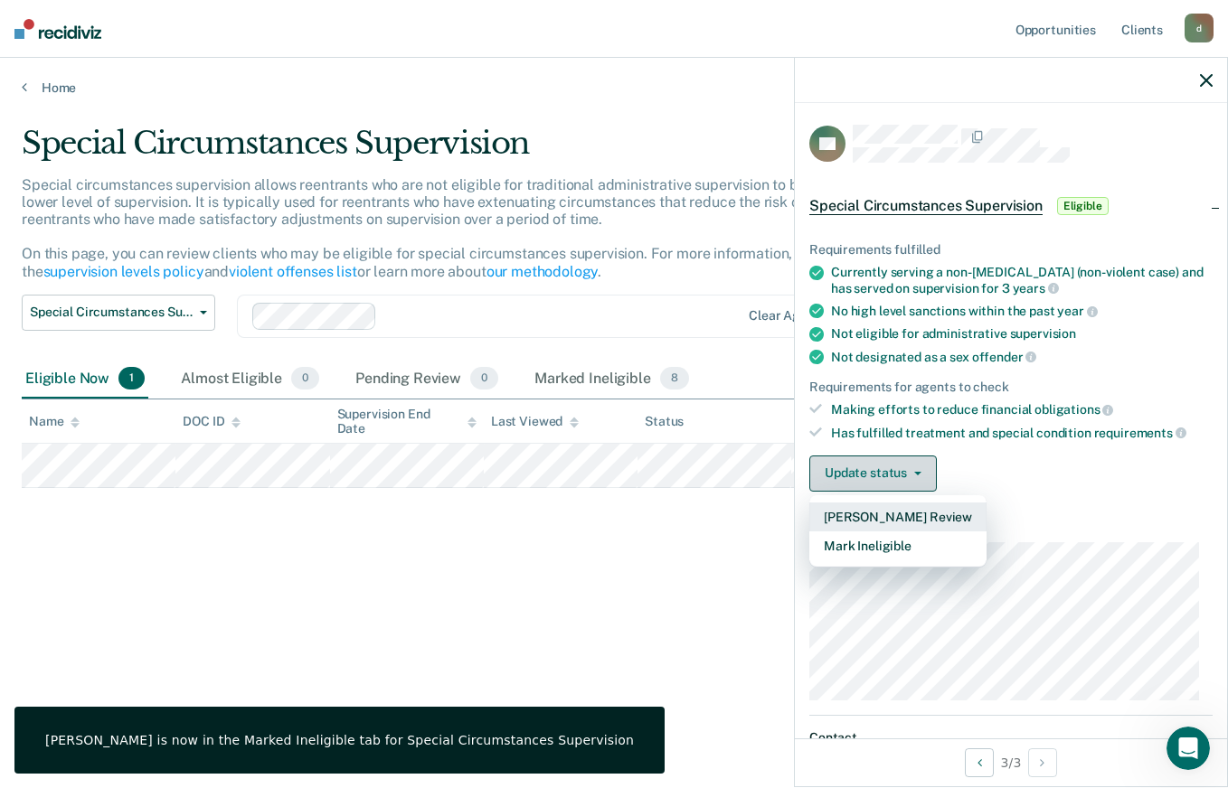
click at [926, 540] on button "Mark Ineligible" at bounding box center [897, 546] width 177 height 29
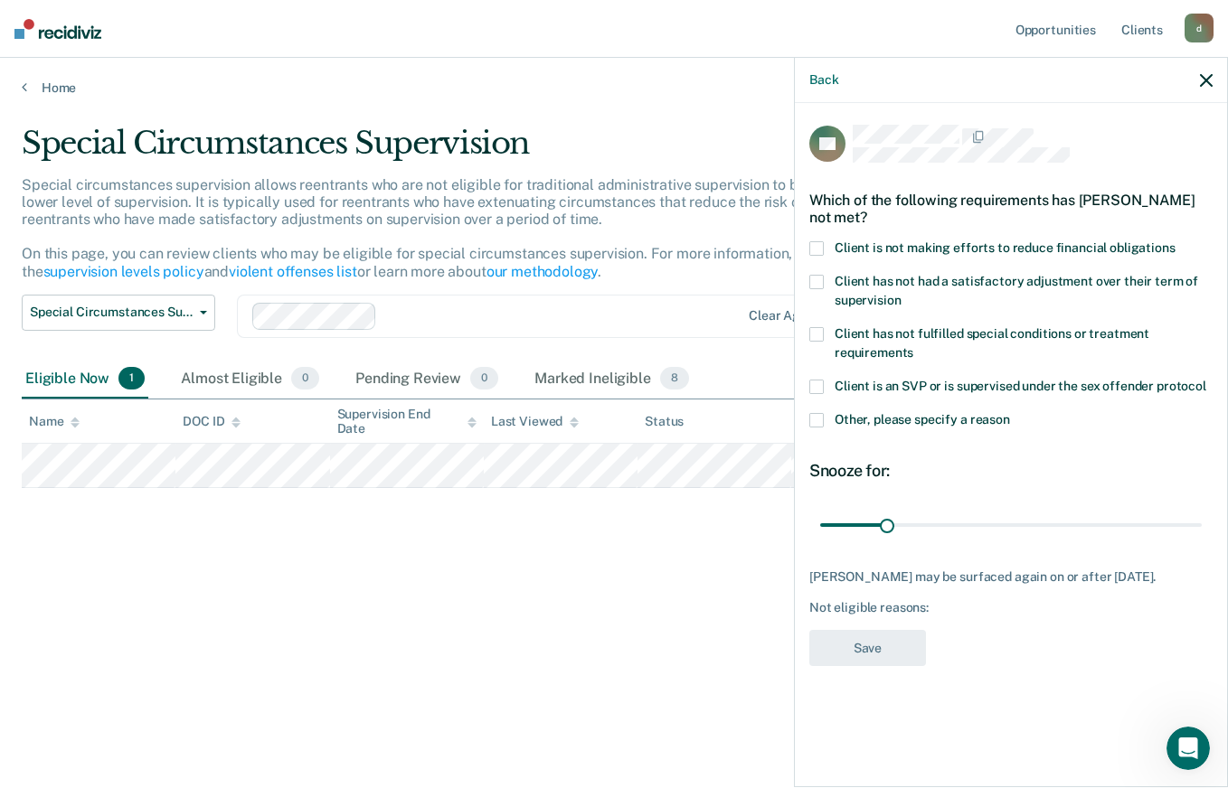
click at [822, 241] on span at bounding box center [816, 248] width 14 height 14
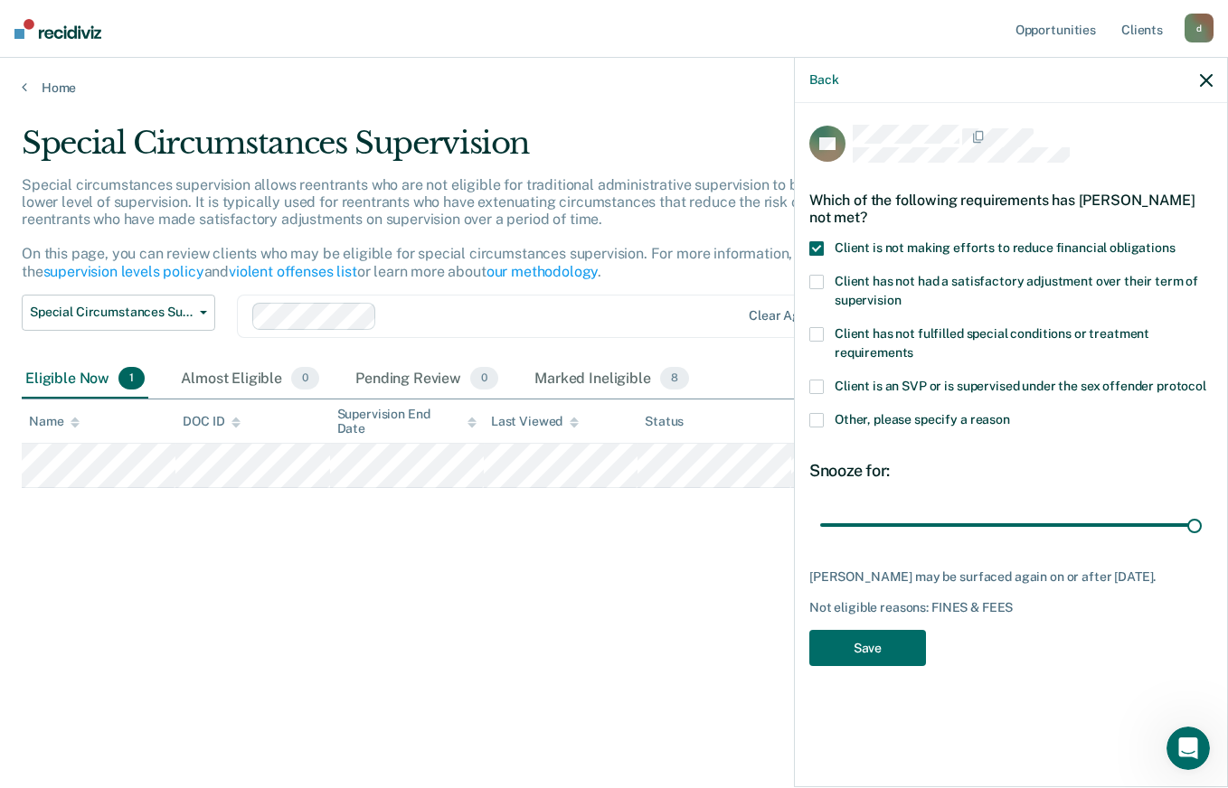
type input "180"
click at [887, 655] on button "Save" at bounding box center [867, 648] width 117 height 37
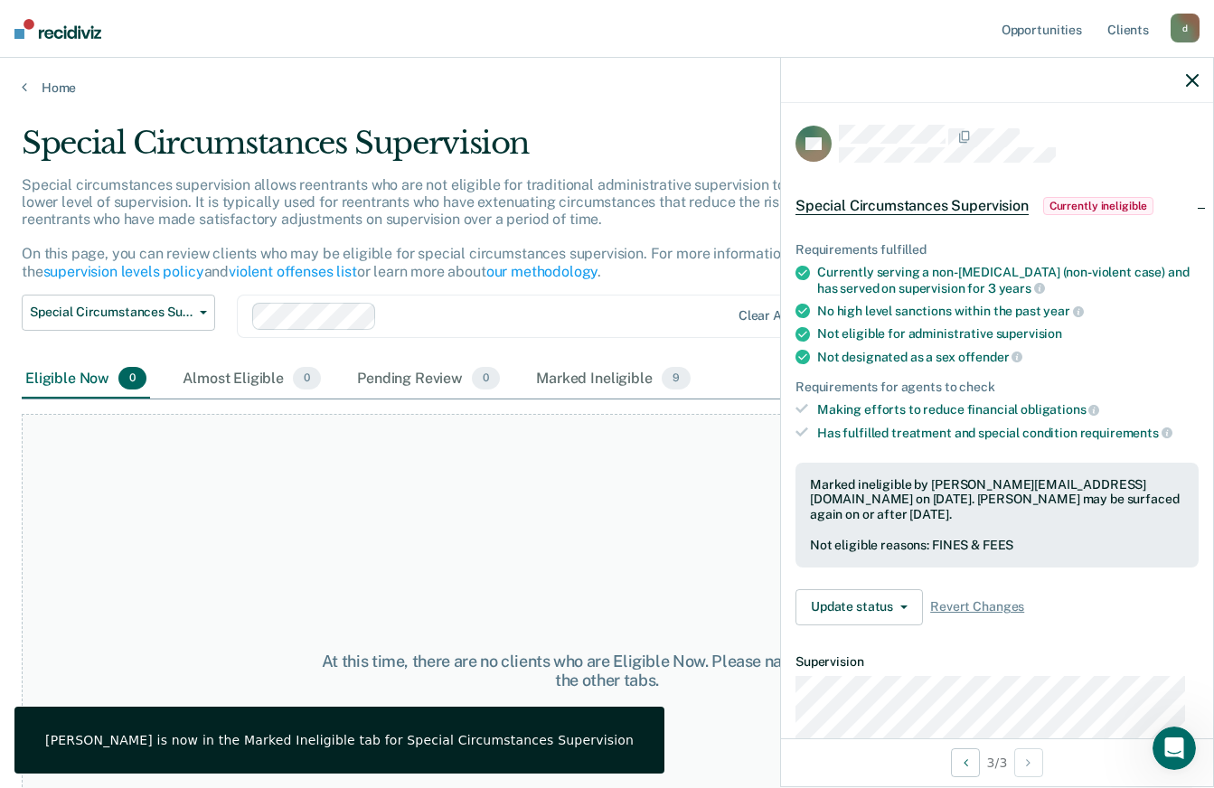
click at [1197, 76] on icon "button" at bounding box center [1192, 80] width 13 height 13
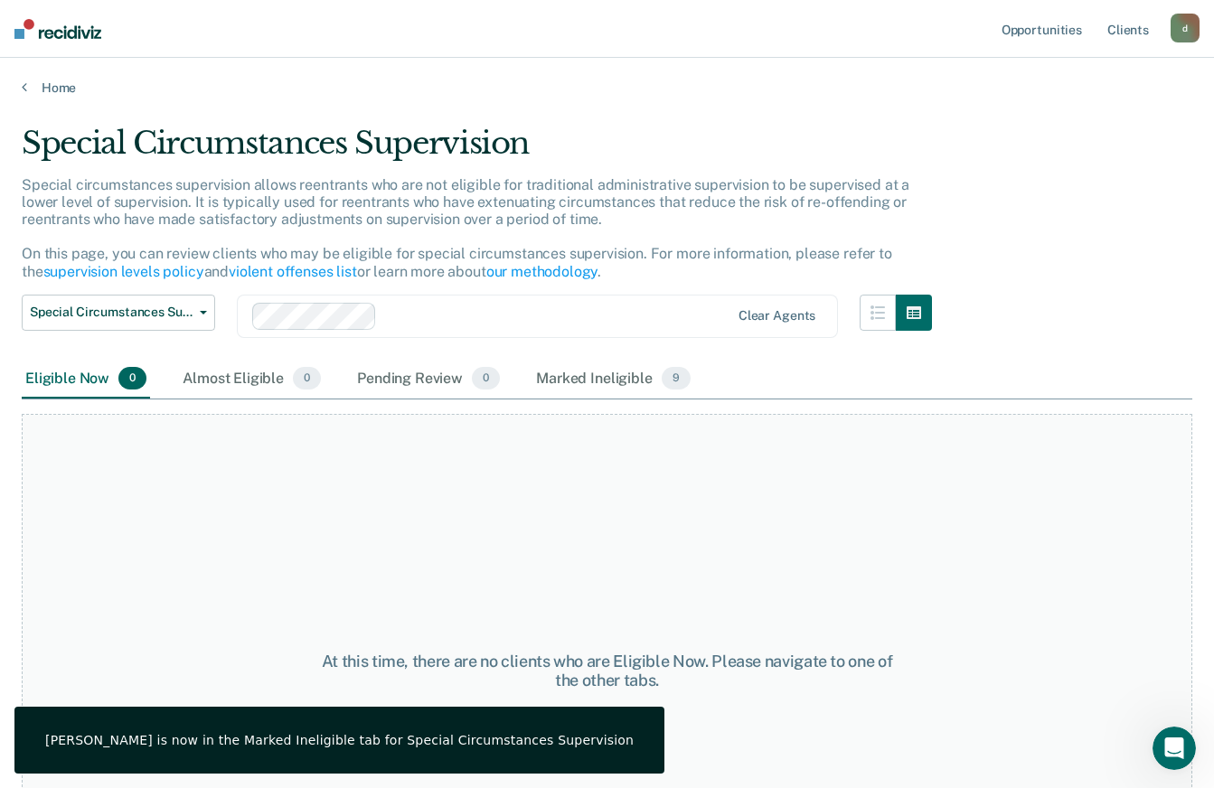
click at [45, 34] on img at bounding box center [57, 29] width 87 height 20
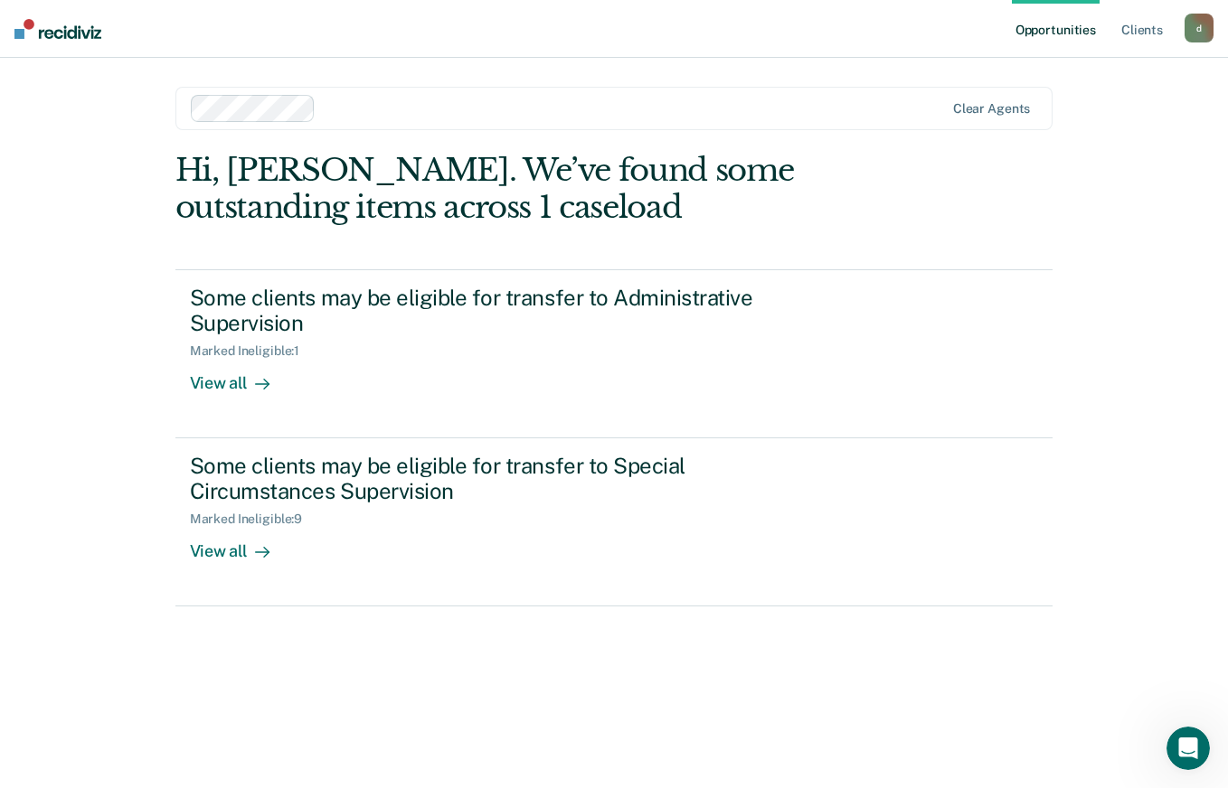
click at [202, 541] on div "View all" at bounding box center [240, 544] width 101 height 35
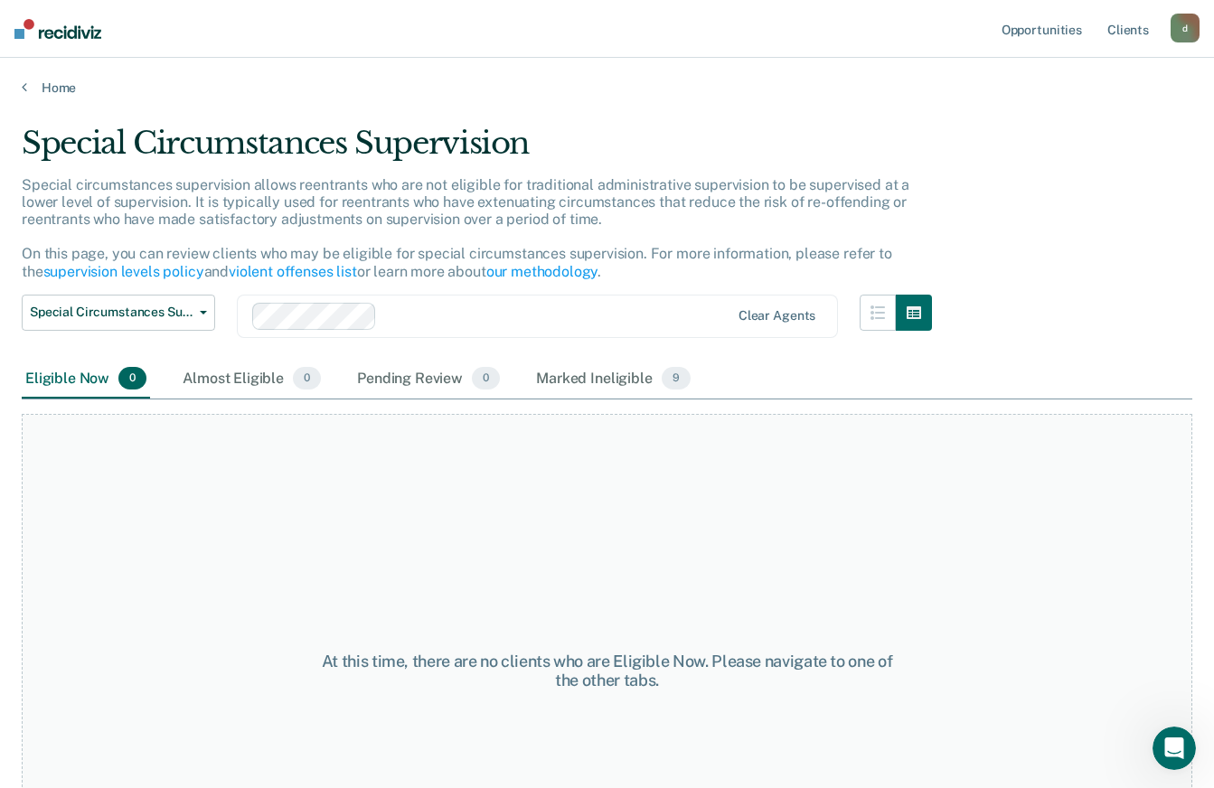
click at [69, 33] on img at bounding box center [57, 29] width 87 height 20
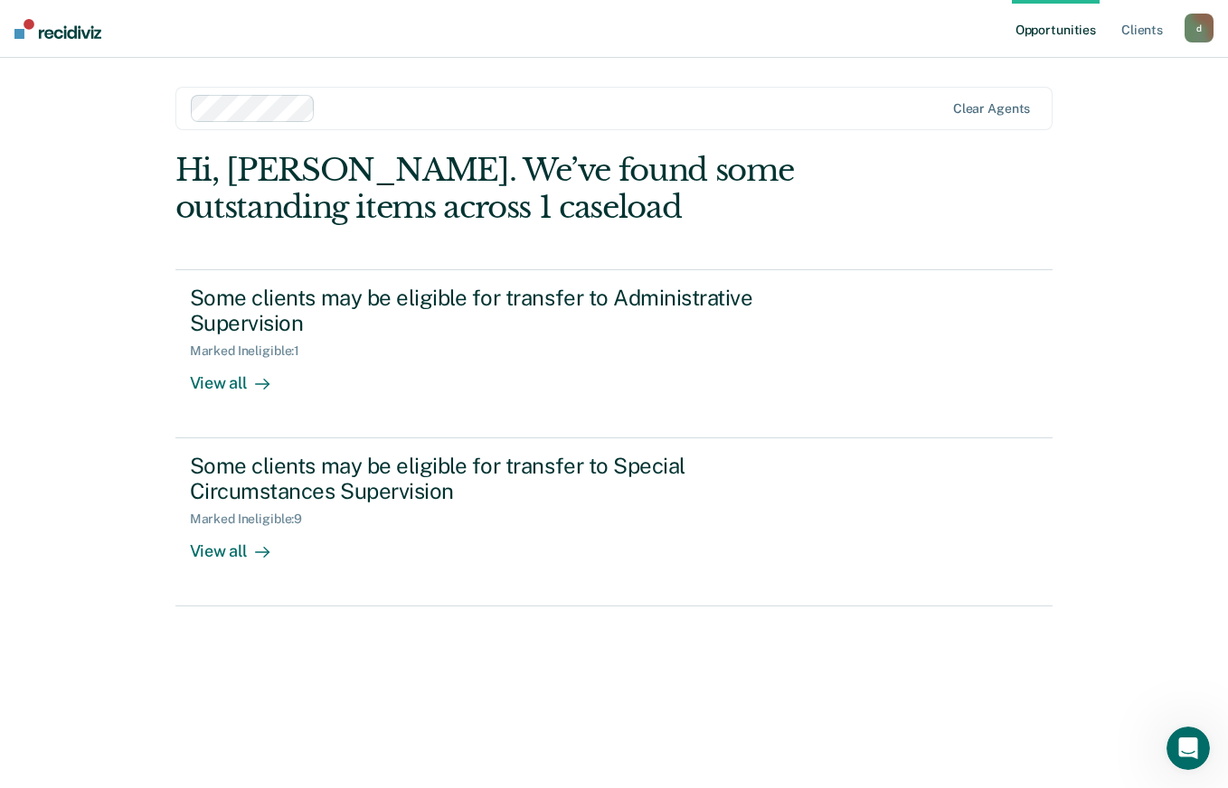
click at [223, 382] on div "View all" at bounding box center [240, 376] width 101 height 35
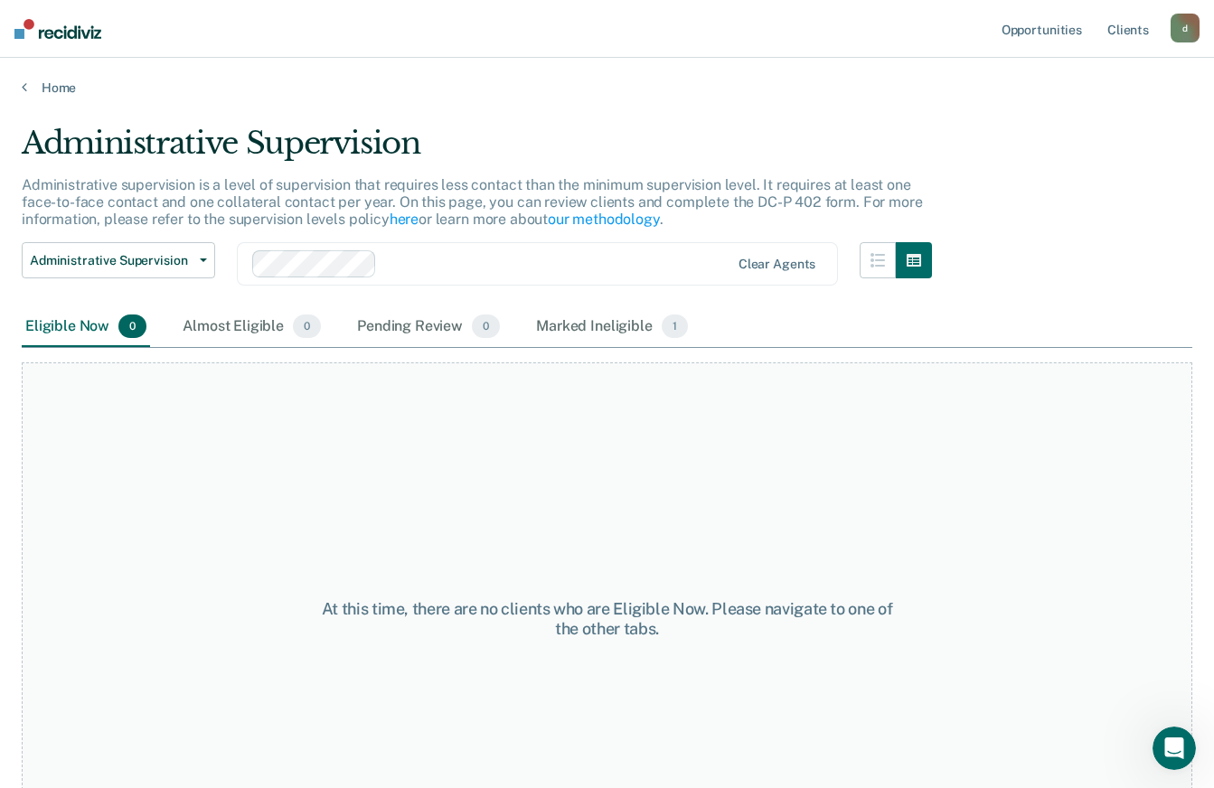
click at [60, 35] on img at bounding box center [57, 29] width 87 height 20
